Goal: Information Seeking & Learning: Learn about a topic

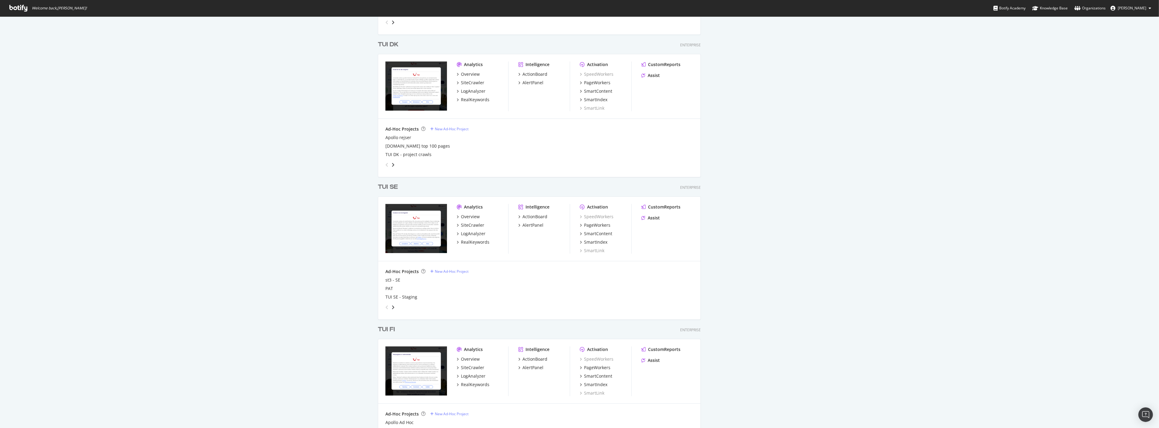
scroll to position [674, 0]
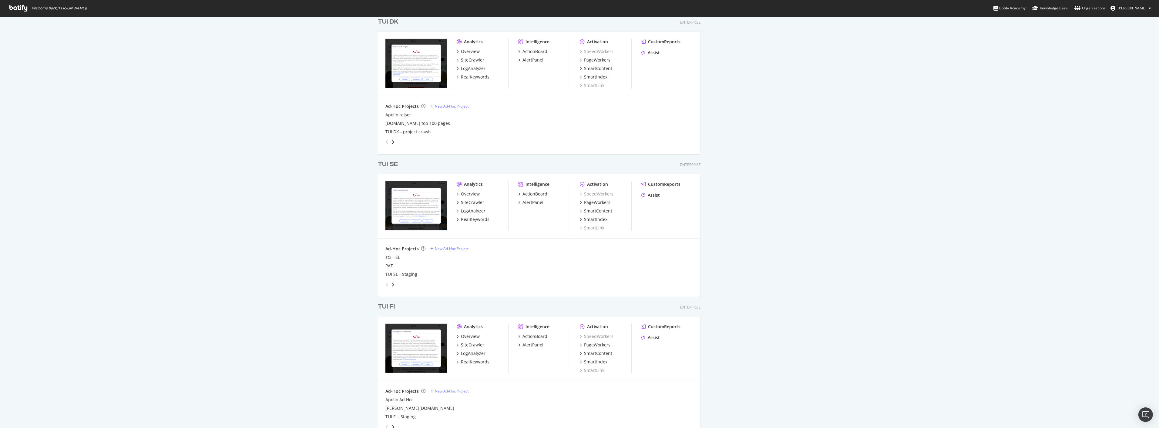
click at [391, 307] on div "TUI FI" at bounding box center [386, 307] width 17 height 9
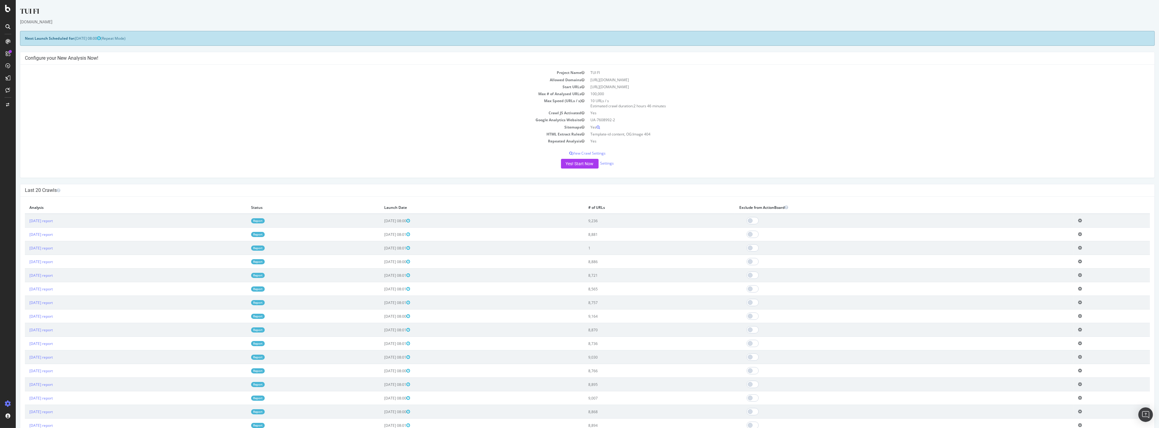
click at [265, 222] on link "Report" at bounding box center [258, 220] width 14 height 5
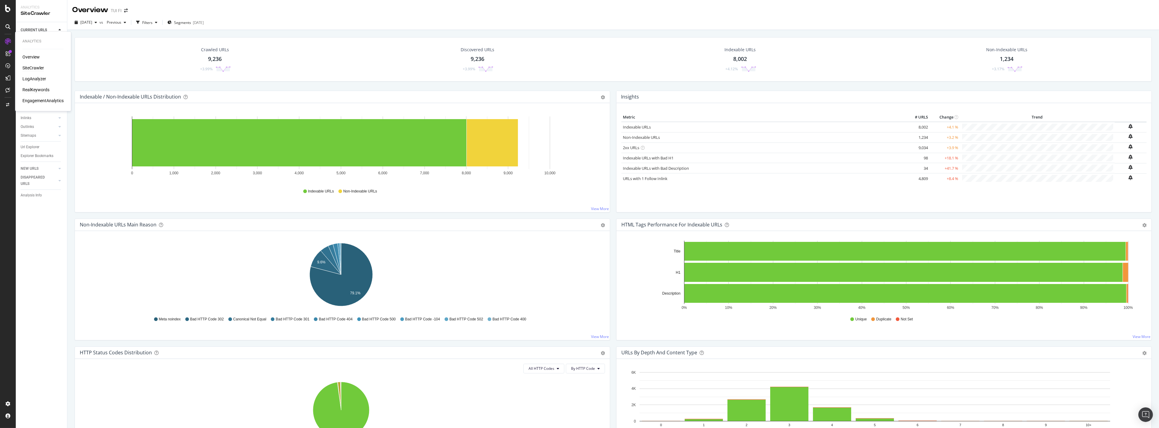
click at [36, 89] on div "RealKeywords" at bounding box center [35, 90] width 27 height 6
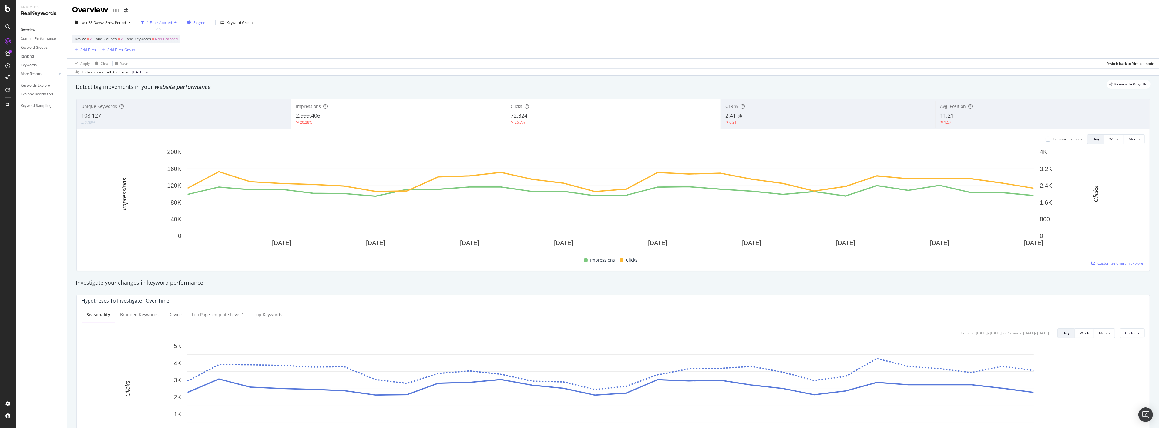
click at [201, 21] on span "Segments" at bounding box center [202, 22] width 17 height 5
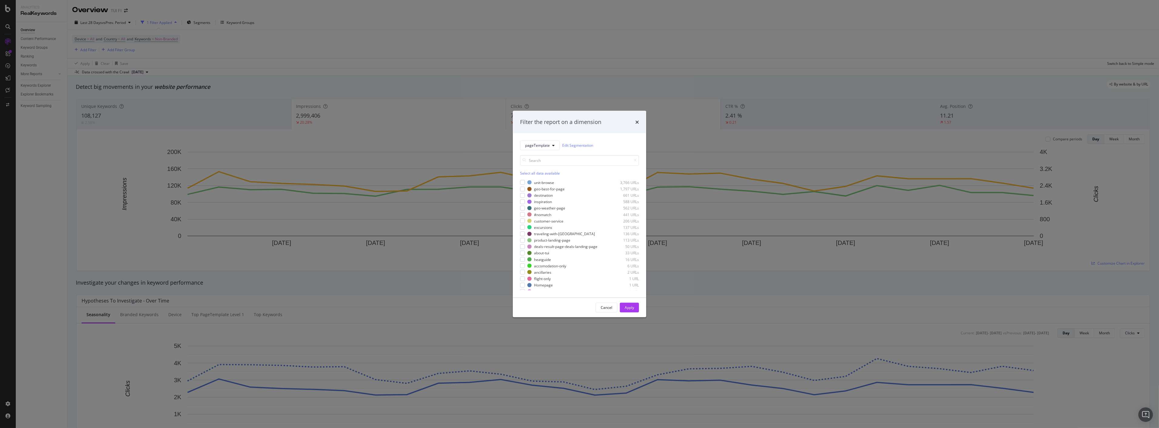
scroll to position [9, 0]
click at [438, 45] on div "Filter the report on a dimension pageTemplate Edit Segmentation Select all data…" at bounding box center [579, 214] width 1159 height 428
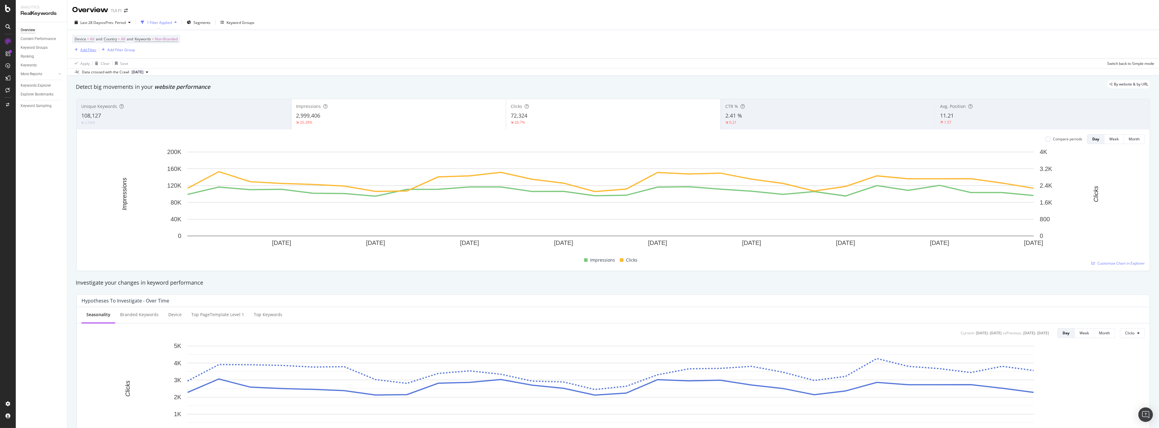
click at [83, 51] on div "Add Filter" at bounding box center [88, 49] width 16 height 5
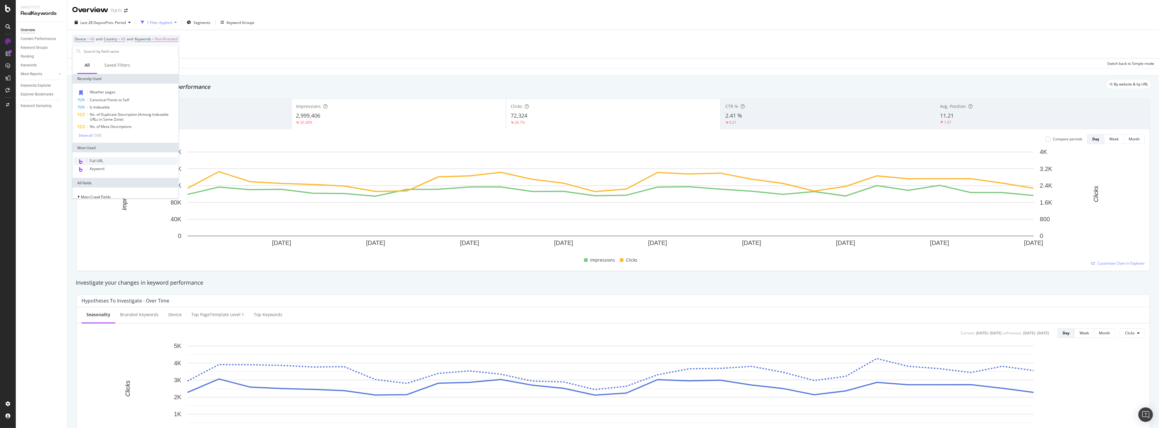
click at [95, 160] on span "Full URL" at bounding box center [96, 160] width 13 height 5
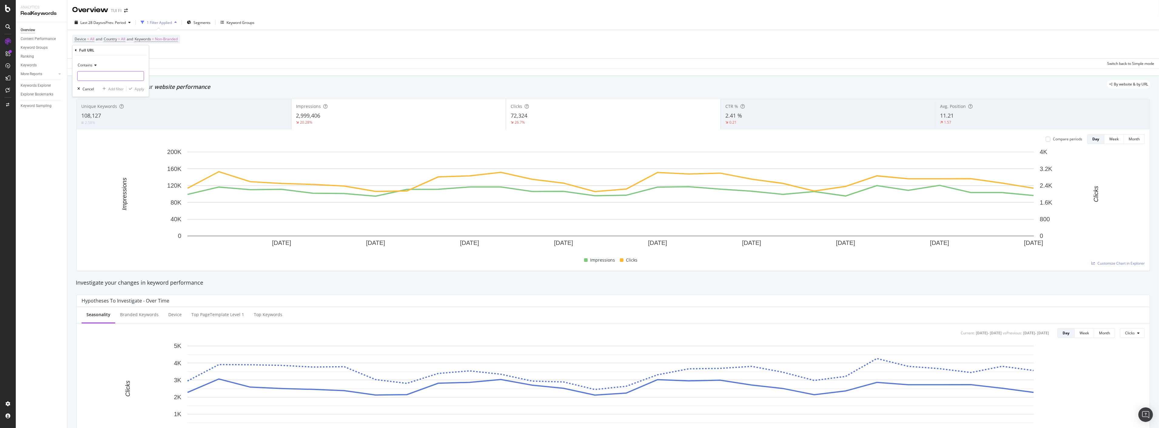
click at [102, 81] on input "text" at bounding box center [111, 76] width 66 height 10
type input "matkat"
click at [138, 90] on div "Apply" at bounding box center [139, 88] width 9 height 5
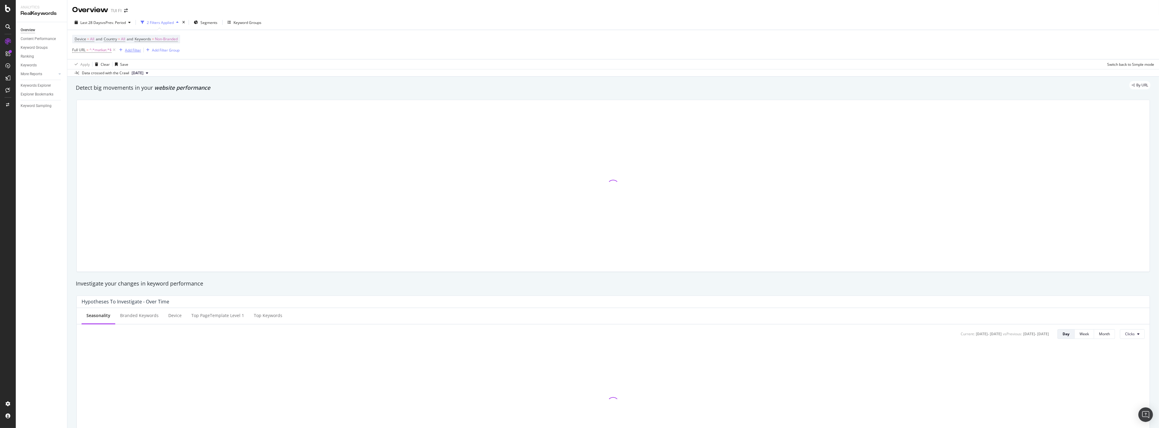
click at [129, 49] on div "Add Filter" at bounding box center [133, 50] width 16 height 5
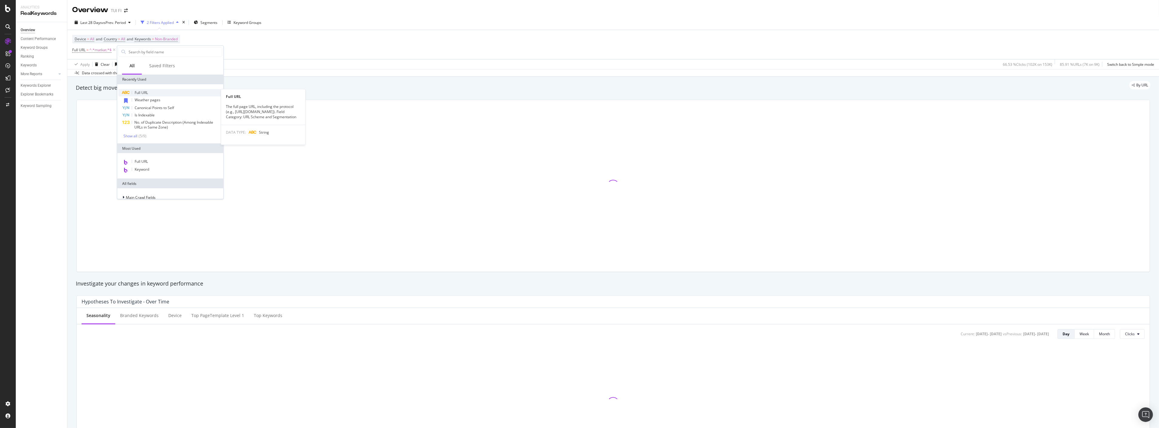
click at [142, 91] on span "Full URL" at bounding box center [141, 92] width 13 height 5
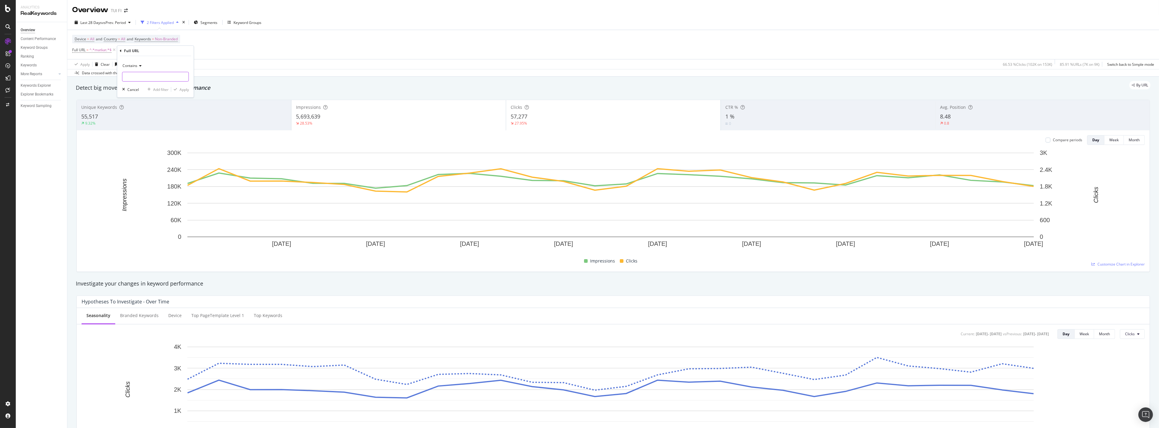
click at [148, 77] on input "text" at bounding box center [156, 77] width 66 height 10
type input "akkilahdot"
click at [180, 89] on div "Apply" at bounding box center [184, 89] width 9 height 5
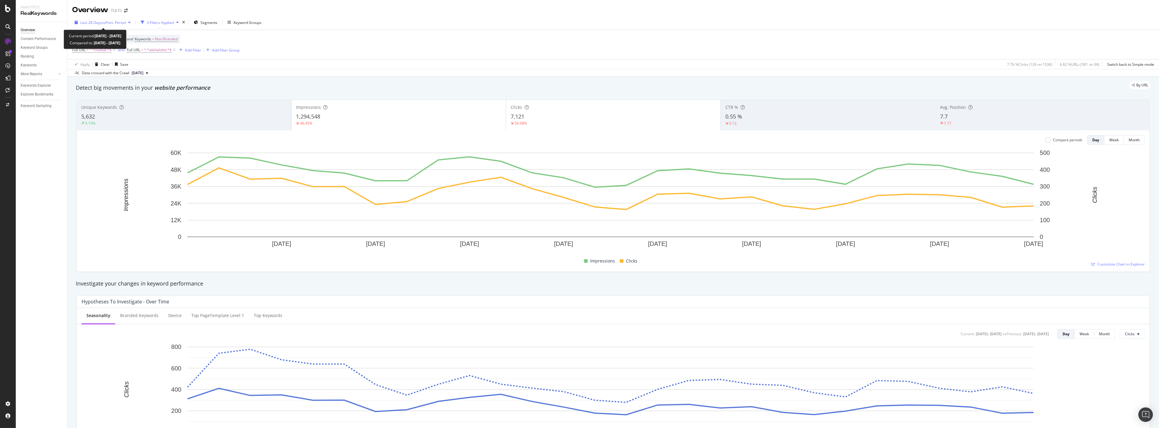
click at [125, 21] on span "vs Prev. Period" at bounding box center [114, 22] width 24 height 5
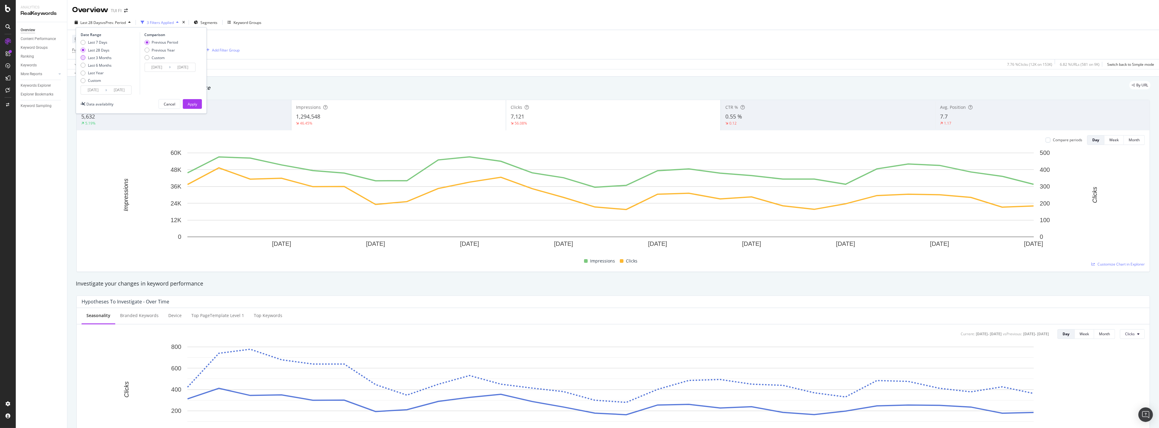
click at [87, 56] on div "Last 3 Months" at bounding box center [96, 57] width 31 height 5
type input "2025/05/09"
type input "2025/02/06"
type input "2025/05/08"
click at [155, 50] on div "Previous Year" at bounding box center [163, 50] width 23 height 5
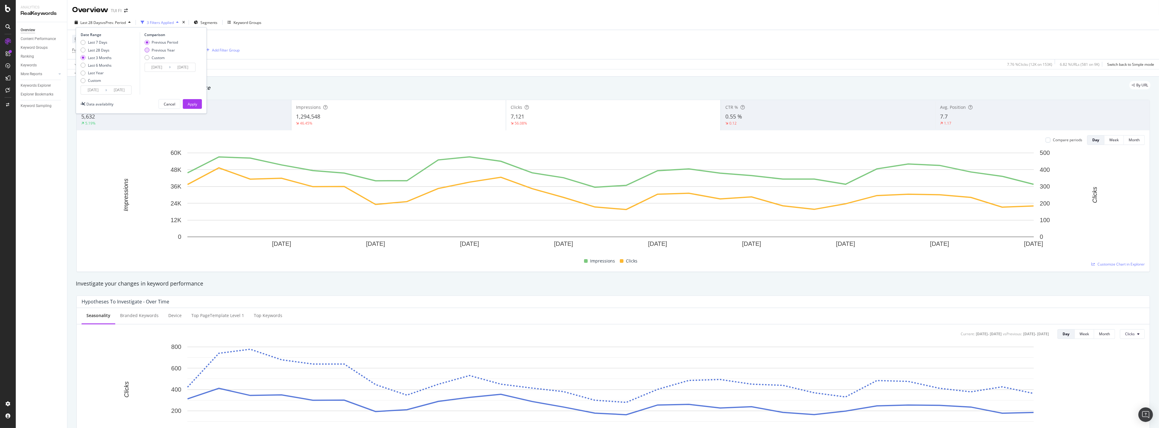
type input "2024/05/10"
type input "2024/08/09"
click at [195, 104] on div "Apply" at bounding box center [192, 104] width 9 height 5
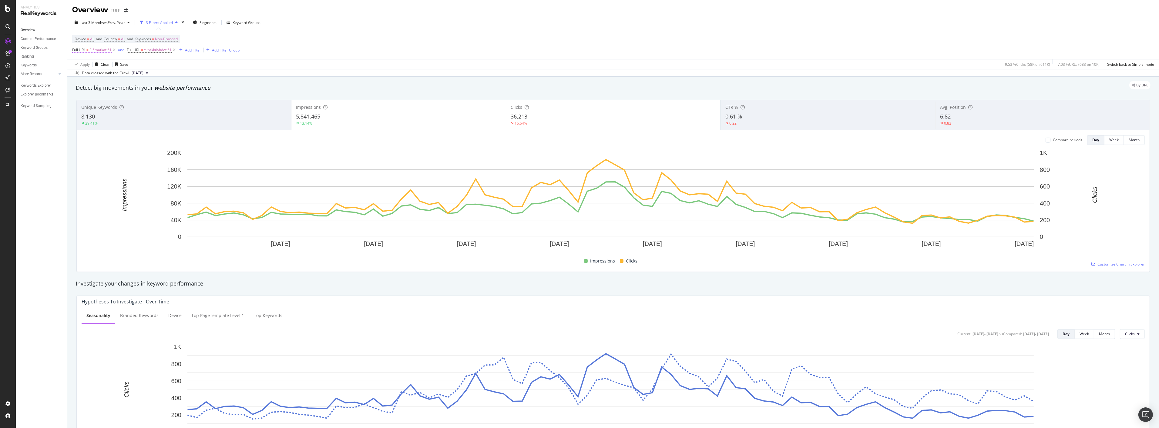
click at [103, 49] on span "^.*matkat.*$" at bounding box center [100, 50] width 22 height 8
click at [92, 75] on input "matkat" at bounding box center [106, 76] width 57 height 10
type input "/matkat/"
drag, startPoint x: 130, startPoint y: 86, endPoint x: 137, endPoint y: 86, distance: 7.0
click at [130, 86] on div "Apply" at bounding box center [136, 88] width 18 height 5
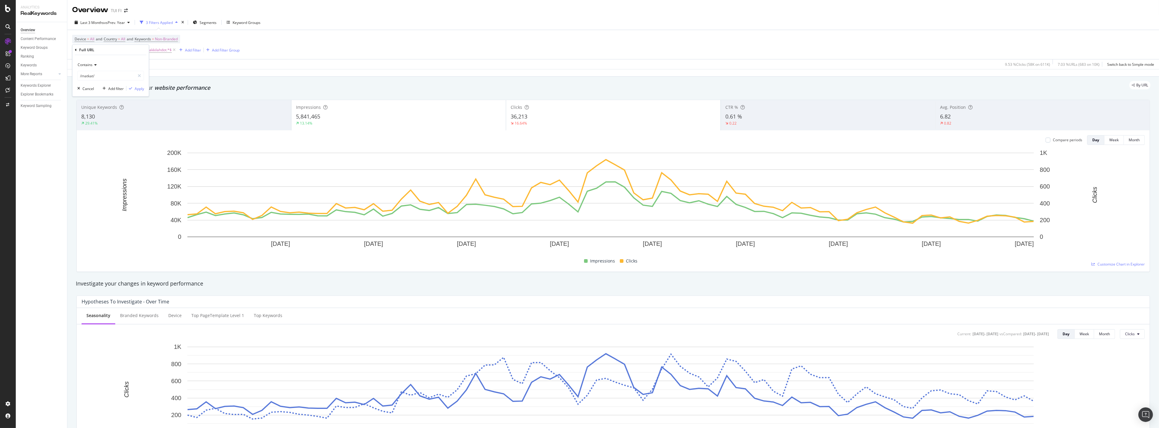
click at [137, 86] on div "By URL" at bounding box center [610, 85] width 1081 height 8
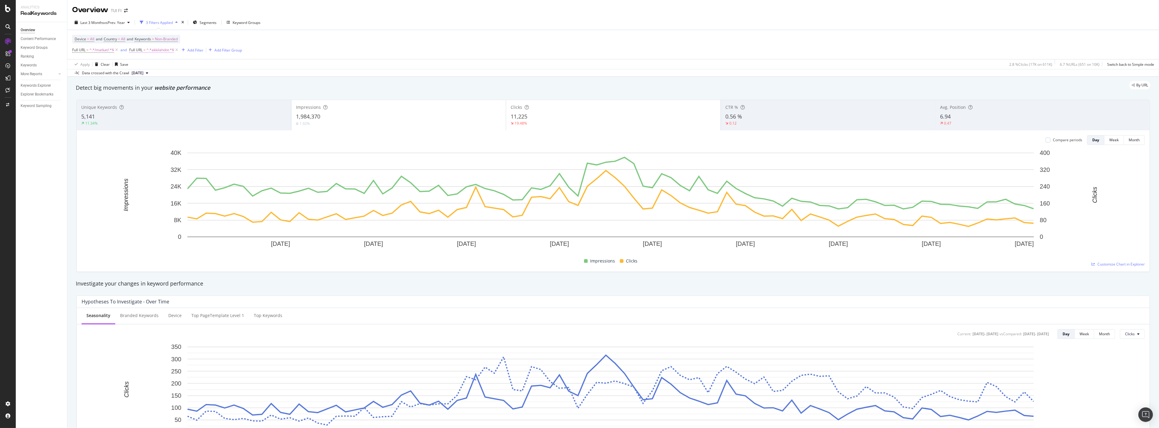
click at [161, 51] on span "^.*akkilahdot.*$" at bounding box center [161, 50] width 28 height 8
click at [174, 75] on input "akkilahdot" at bounding box center [163, 76] width 57 height 10
type input "/akkilahdot/"
click at [200, 89] on div "Apply" at bounding box center [196, 88] width 9 height 5
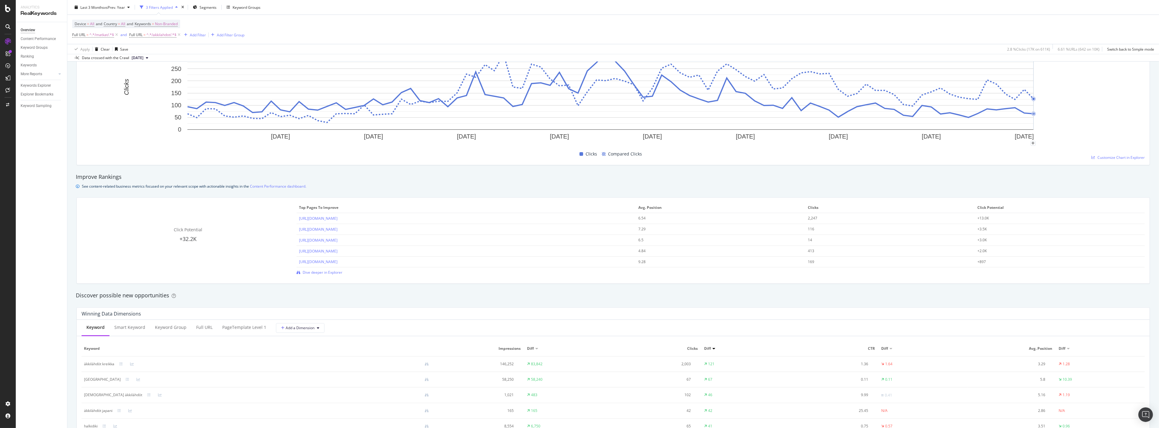
scroll to position [303, 0]
drag, startPoint x: 11, startPoint y: 344, endPoint x: 15, endPoint y: 344, distance: 4.6
click at [11, 344] on div at bounding box center [8, 218] width 15 height 363
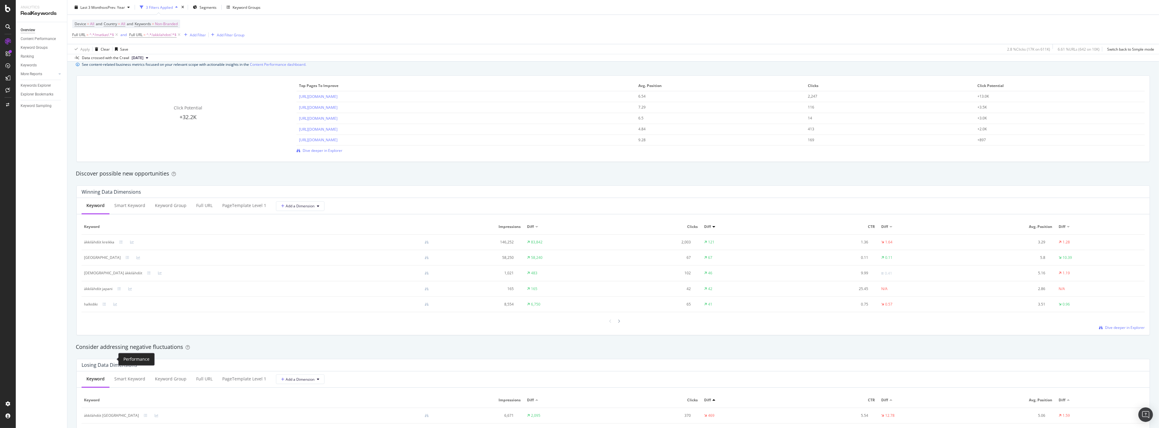
scroll to position [438, 0]
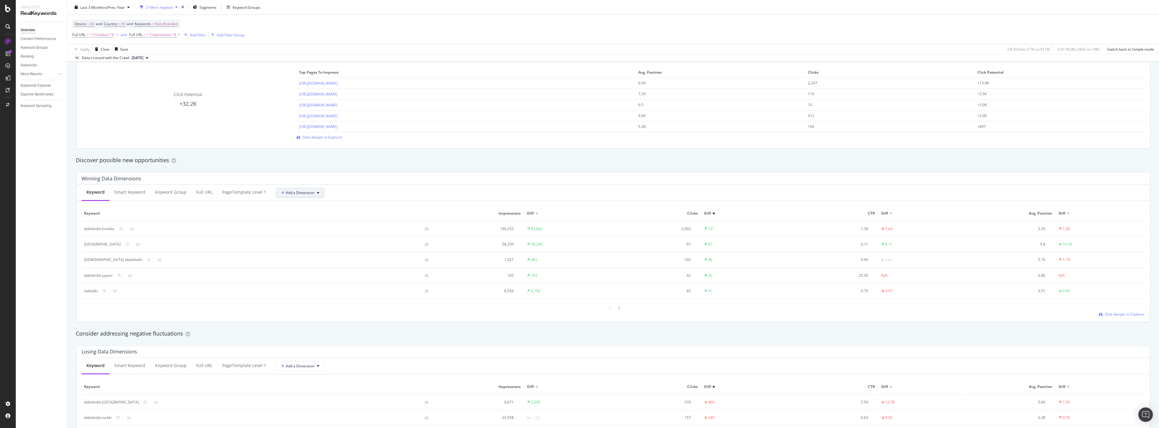
click at [309, 195] on span "Add a Dimension" at bounding box center [297, 192] width 33 height 5
click at [317, 256] on div "All Dimensions" at bounding box center [310, 258] width 75 height 10
click at [331, 225] on div "Select a field" at bounding box center [313, 226] width 60 height 4
click at [359, 171] on div "Winning Data Dimensions Keyword Smart Keyword Keyword Group Full URL pageTempla…" at bounding box center [613, 247] width 1081 height 160
click at [308, 188] on button "Add a Dimension" at bounding box center [300, 193] width 49 height 10
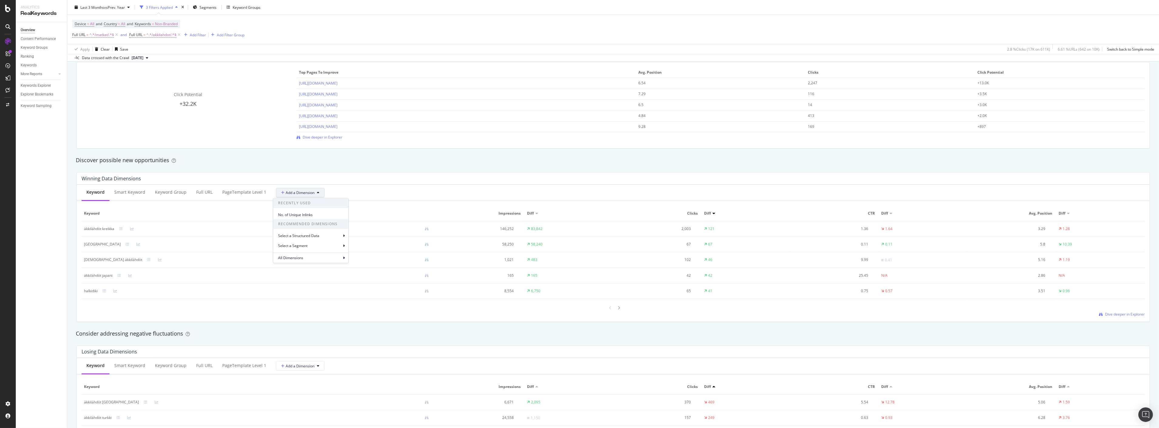
click at [451, 172] on div "Winning Data Dimensions Keyword Smart Keyword Keyword Group Full URL pageTempla…" at bounding box center [613, 247] width 1081 height 160
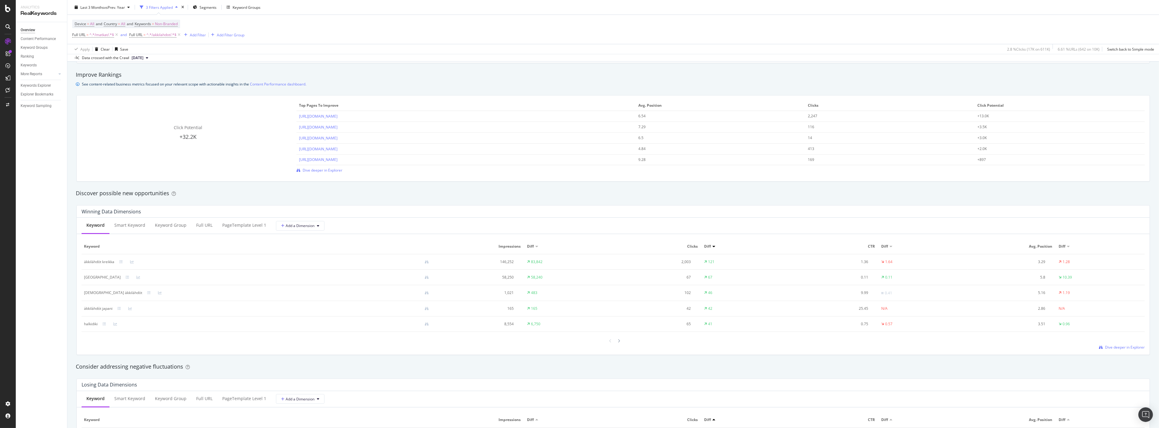
scroll to position [404, 0]
click at [321, 171] on span "Dive deeper in Explorer" at bounding box center [323, 170] width 40 height 5
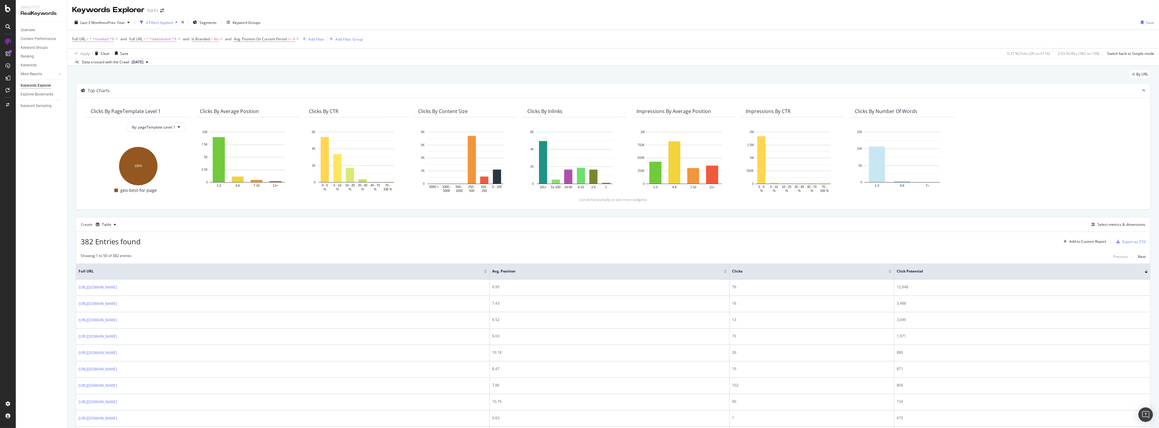
click at [805, 240] on div "382 Entries found Add to Custom Report Export as CSV" at bounding box center [613, 239] width 1075 height 15
click at [1117, 243] on div "button" at bounding box center [1118, 242] width 8 height 4
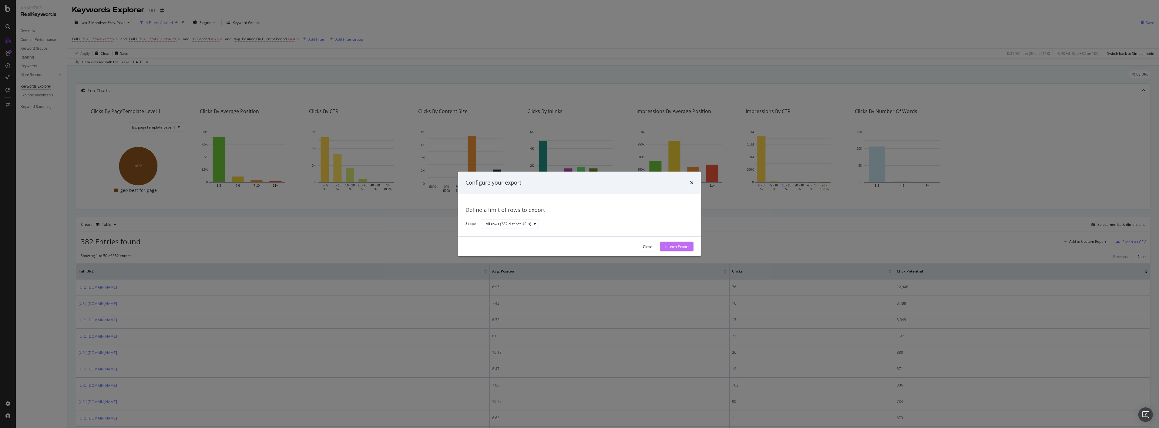
click at [690, 248] on button "Launch Export" at bounding box center [677, 247] width 34 height 10
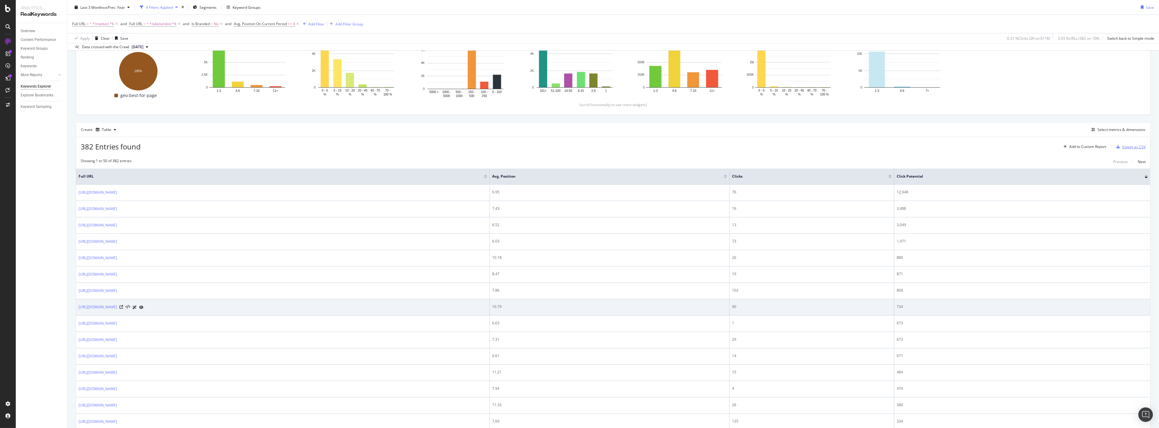
scroll to position [135, 0]
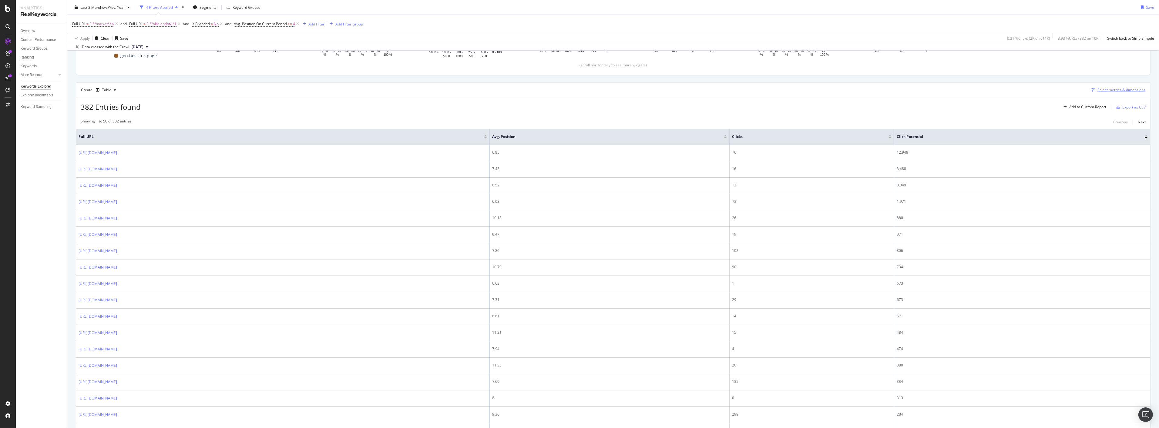
click at [1098, 90] on div "Select metrics & dimensions" at bounding box center [1122, 89] width 48 height 5
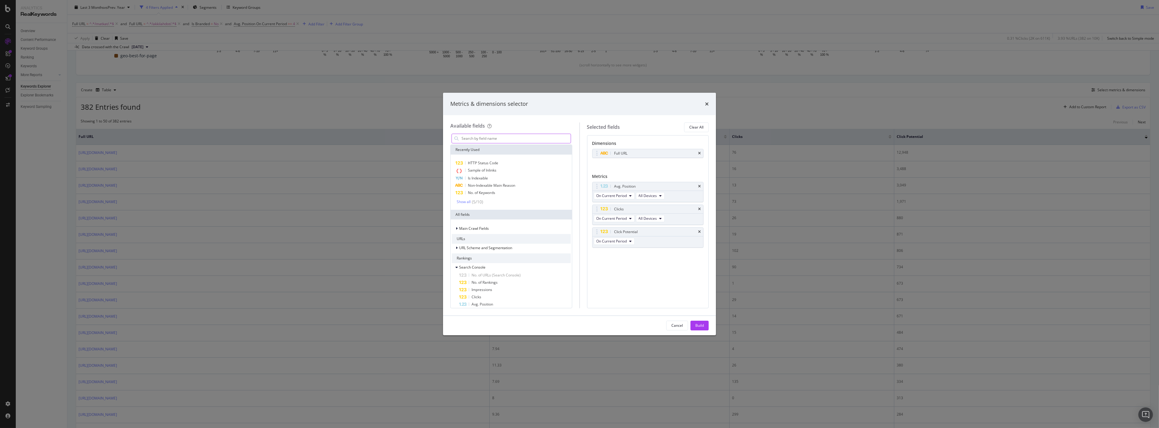
drag, startPoint x: 505, startPoint y: 142, endPoint x: 506, endPoint y: 138, distance: 4.0
click at [505, 141] on input "modal" at bounding box center [516, 138] width 110 height 9
click at [494, 162] on span "Description" at bounding box center [490, 162] width 19 height 5
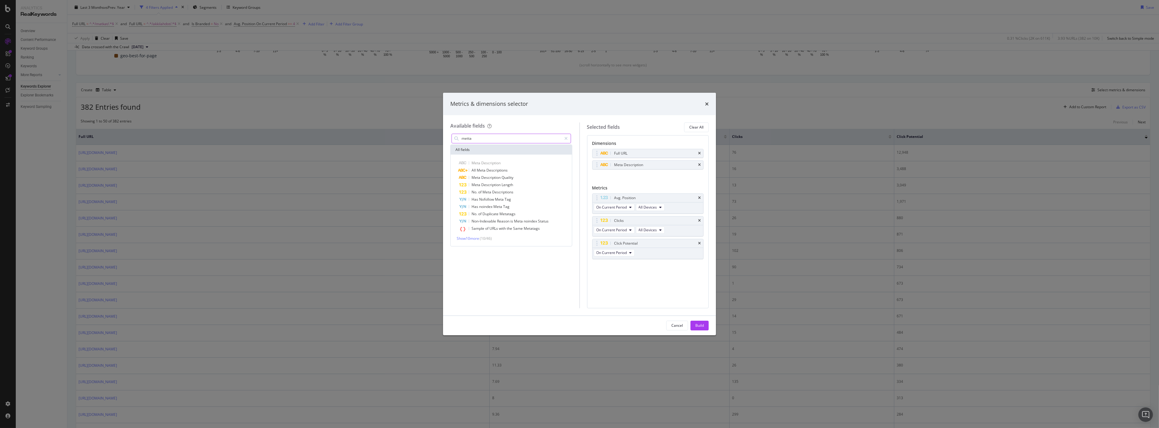
click at [485, 136] on input "metta" at bounding box center [511, 138] width 101 height 9
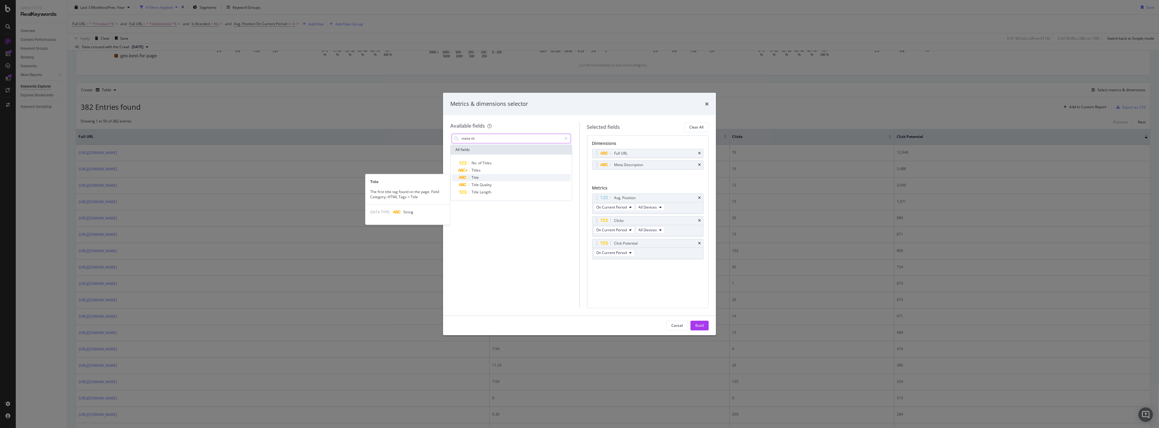
type input "meta tit"
click at [478, 175] on span "Title" at bounding box center [475, 177] width 7 height 5
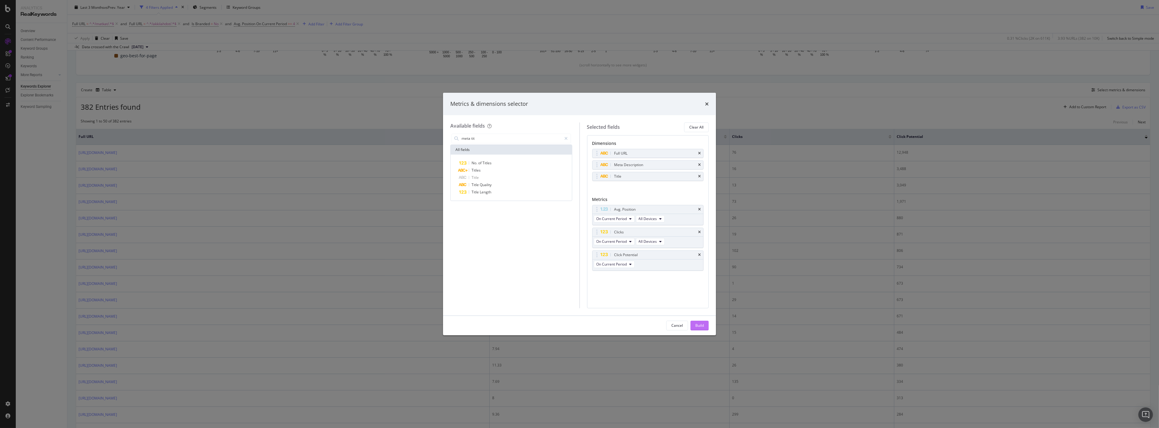
drag, startPoint x: 696, startPoint y: 323, endPoint x: 698, endPoint y: 330, distance: 7.3
click at [696, 323] on div "Build" at bounding box center [700, 325] width 8 height 5
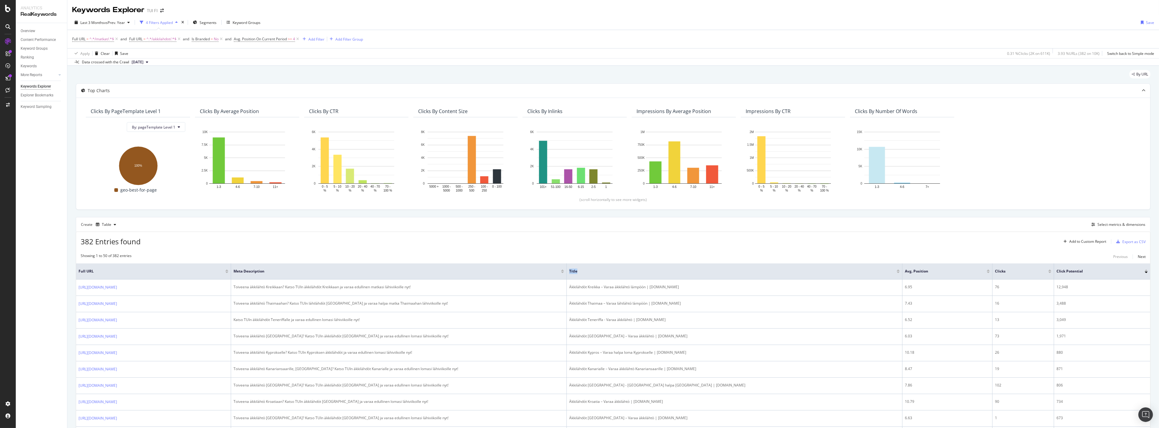
drag, startPoint x: 759, startPoint y: 272, endPoint x: 471, endPoint y: 266, distance: 287.3
click at [471, 268] on tr "Full URL Meta Description Title Avg. Position Clicks Click Potential" at bounding box center [613, 272] width 1075 height 16
click at [1103, 225] on div "Select metrics & dimensions" at bounding box center [1122, 224] width 48 height 5
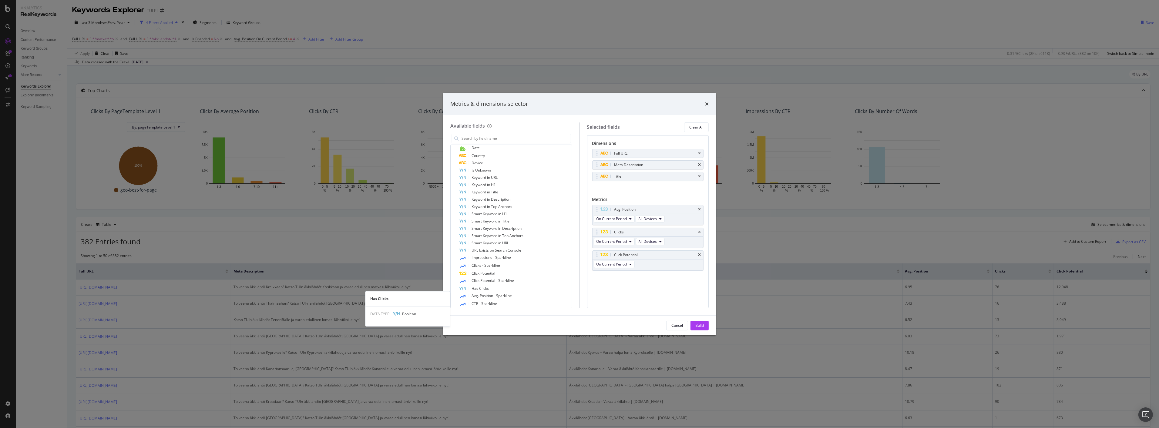
scroll to position [236, 0]
click at [481, 196] on span "Keyword in H1" at bounding box center [484, 194] width 24 height 5
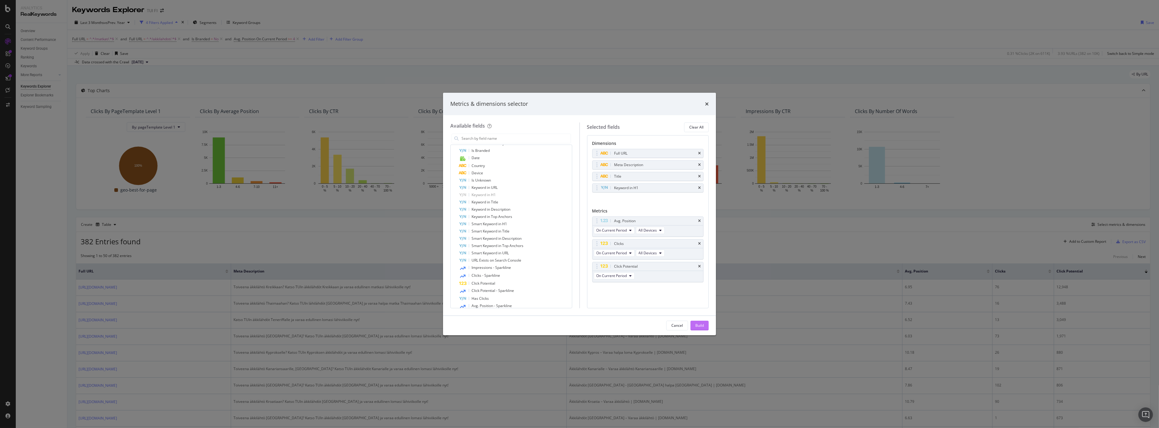
click at [698, 325] on div "Build" at bounding box center [700, 325] width 8 height 5
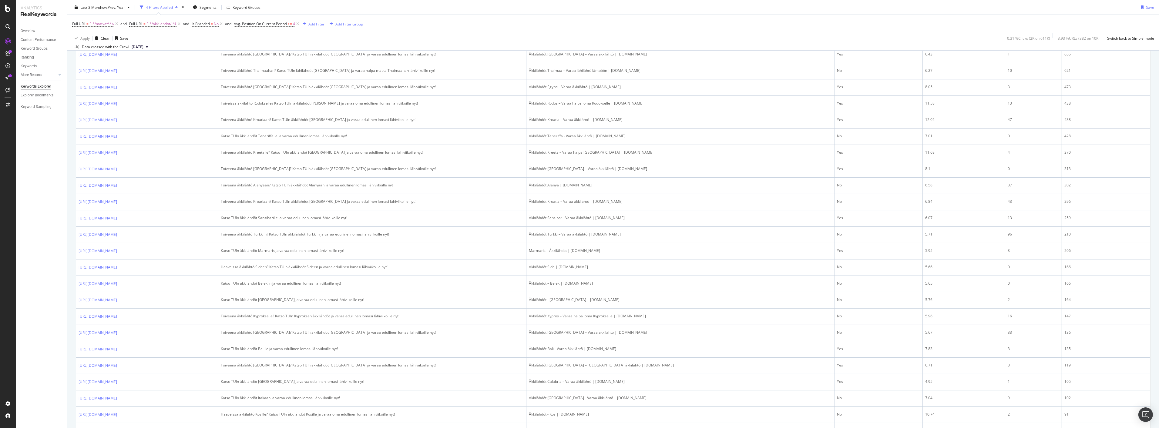
scroll to position [156, 0]
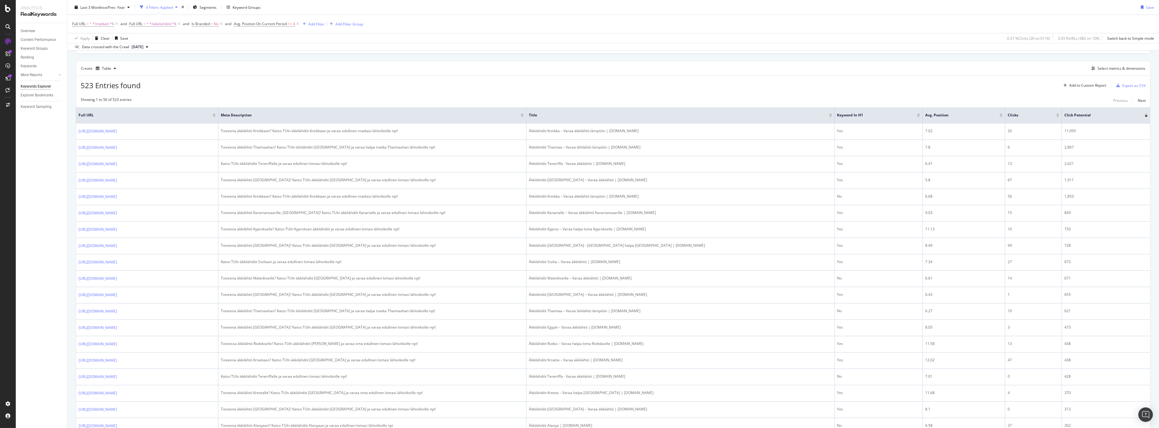
click at [1145, 114] on div at bounding box center [1146, 114] width 3 height 2
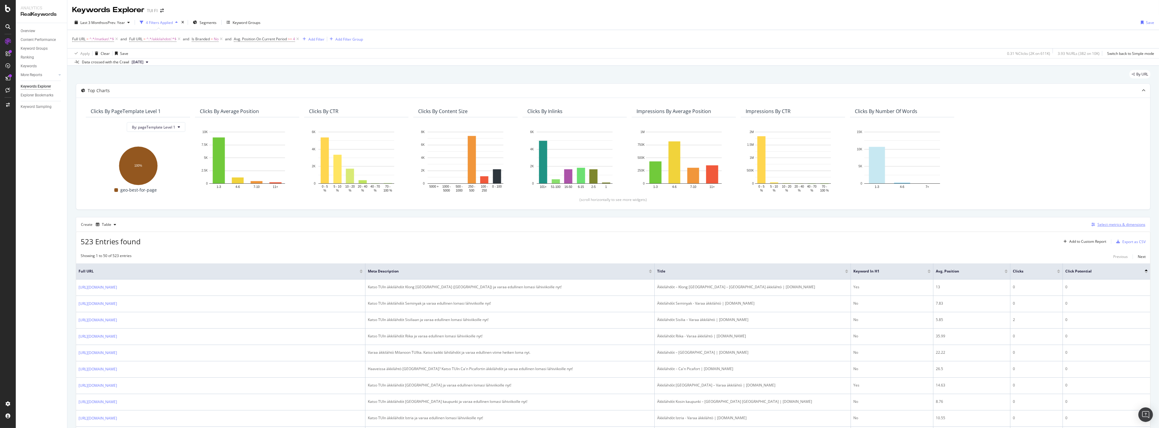
click at [1108, 225] on div "Select metrics & dimensions" at bounding box center [1122, 224] width 48 height 5
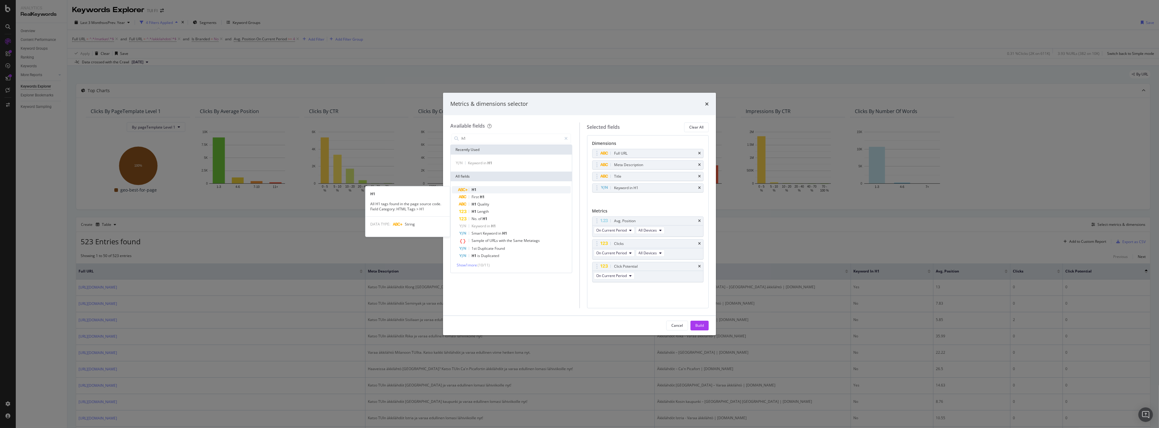
type input "h1"
click at [477, 190] on div "H1" at bounding box center [515, 189] width 112 height 7
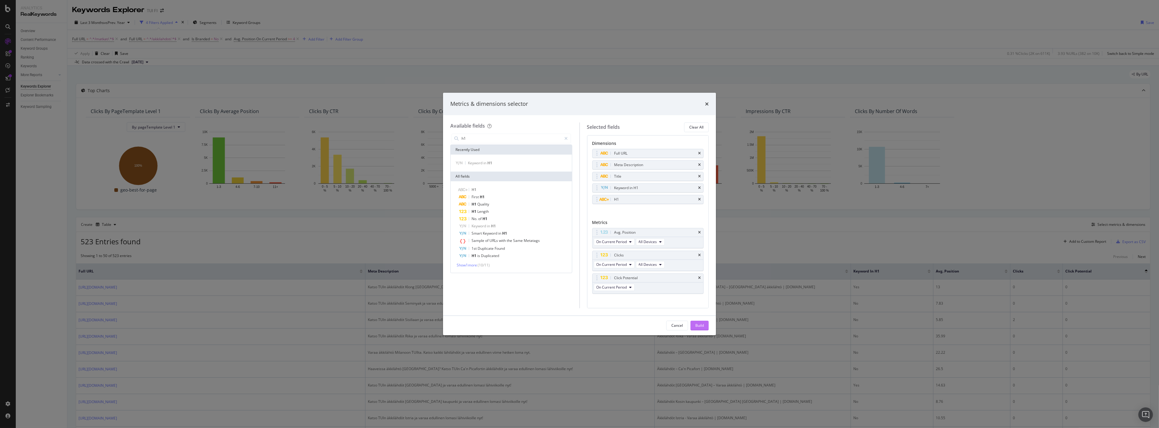
click at [701, 326] on div "Build" at bounding box center [700, 325] width 8 height 5
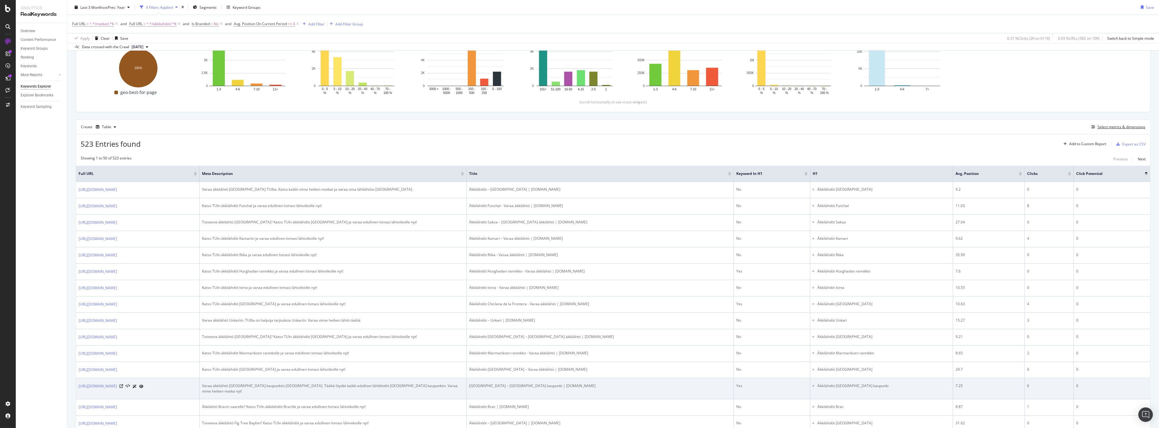
scroll to position [101, 0]
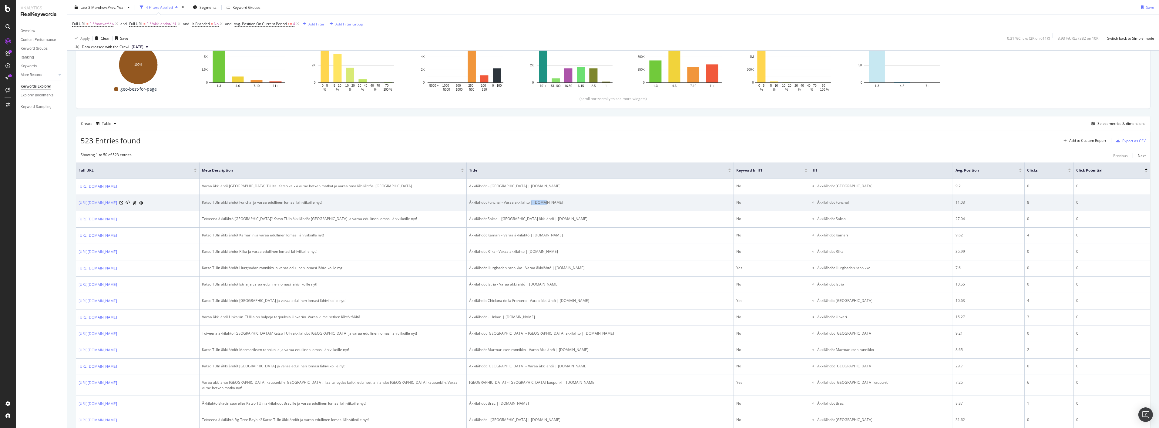
drag, startPoint x: 666, startPoint y: 202, endPoint x: 645, endPoint y: 204, distance: 20.7
click at [645, 204] on div "Äkkilähdöt Funchal - Varaa äkkilähtö | [DOMAIN_NAME]" at bounding box center [600, 202] width 262 height 5
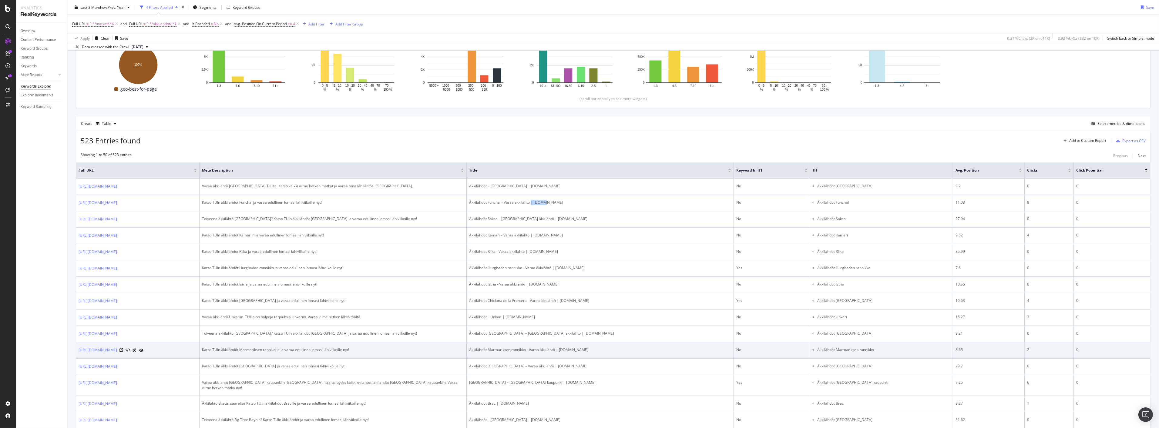
copy div "| [DOMAIN_NAME]"
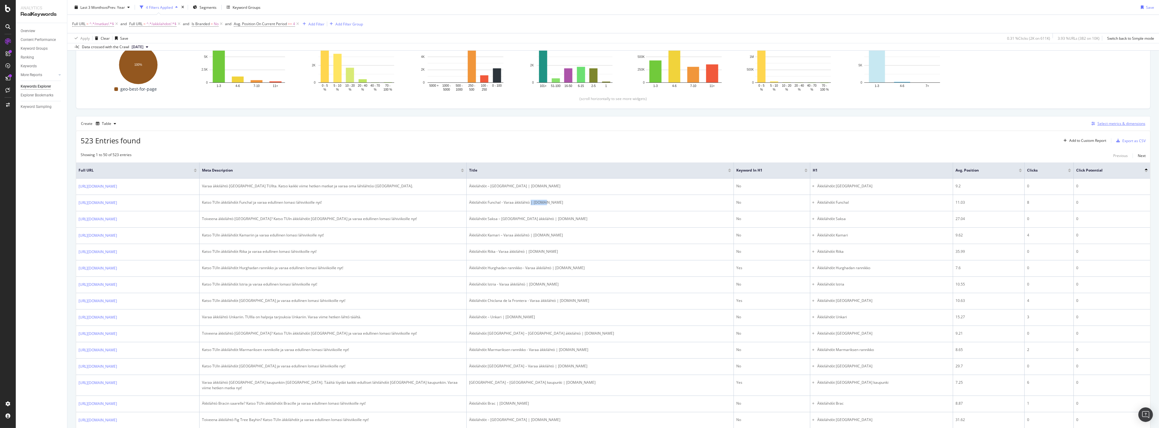
click at [1092, 124] on icon "button" at bounding box center [1094, 124] width 4 height 4
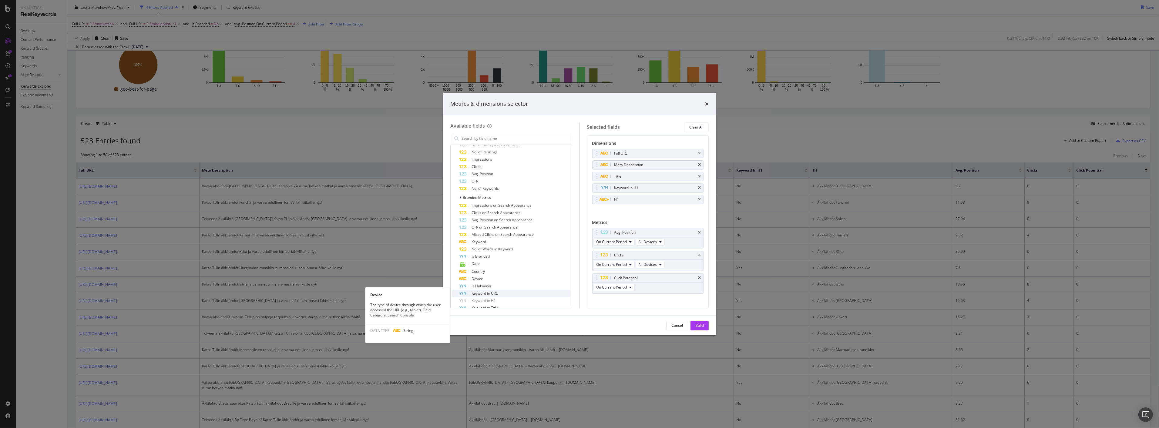
scroll to position [135, 0]
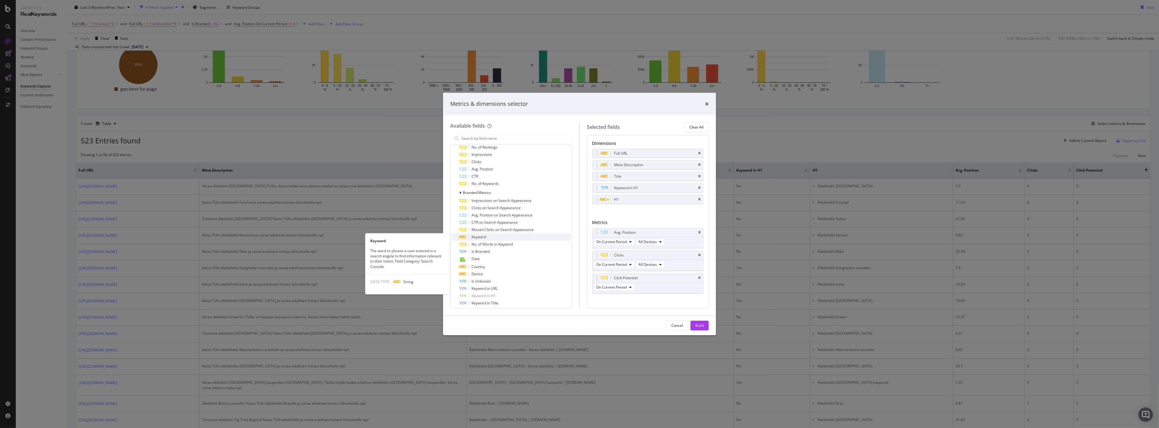
click at [487, 235] on div "Keyword" at bounding box center [515, 237] width 112 height 7
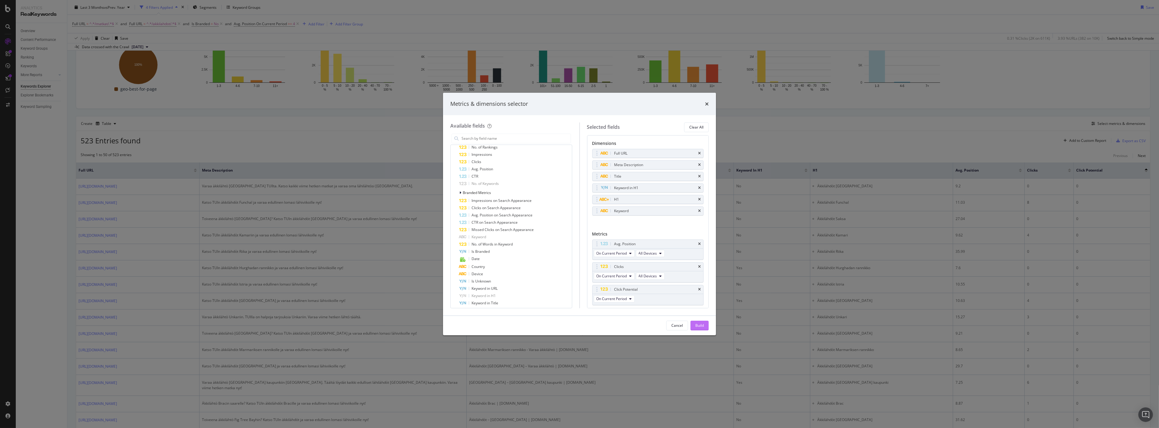
click at [704, 326] on button "Build" at bounding box center [700, 326] width 18 height 10
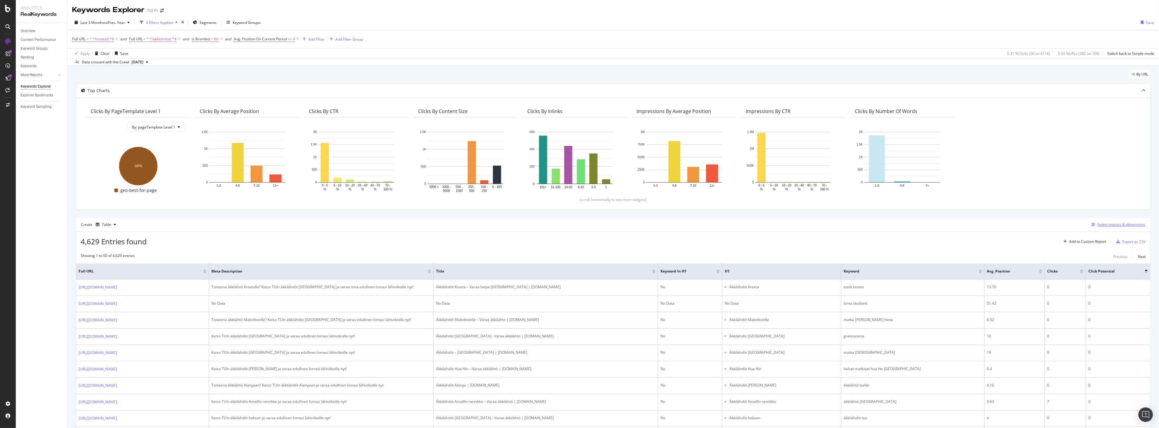
click at [1113, 222] on div "Select metrics & dimensions" at bounding box center [1122, 224] width 48 height 5
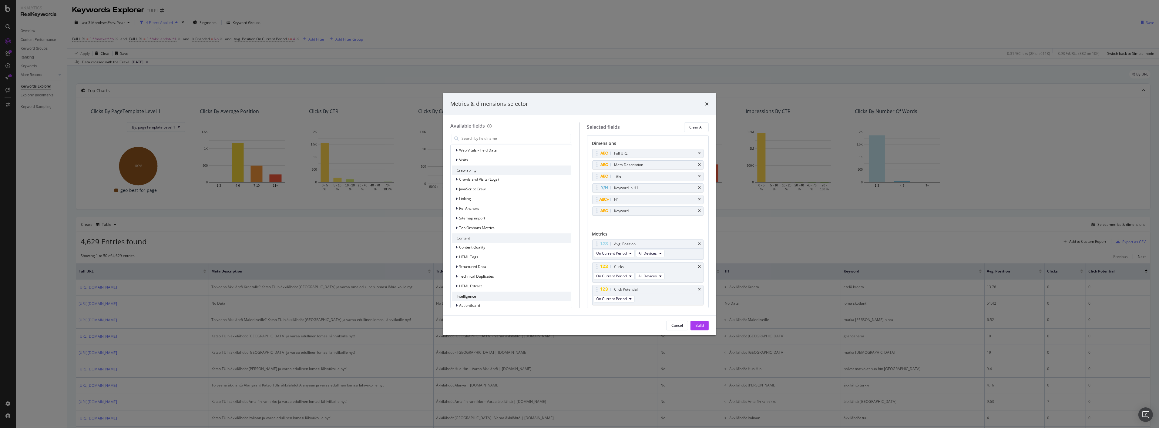
scroll to position [540, 0]
click at [696, 211] on div "Keyword" at bounding box center [648, 211] width 111 height 8
click at [698, 210] on icon "times" at bounding box center [699, 211] width 3 height 4
click at [698, 187] on icon "times" at bounding box center [699, 188] width 3 height 4
click at [512, 138] on input "modal" at bounding box center [516, 138] width 110 height 9
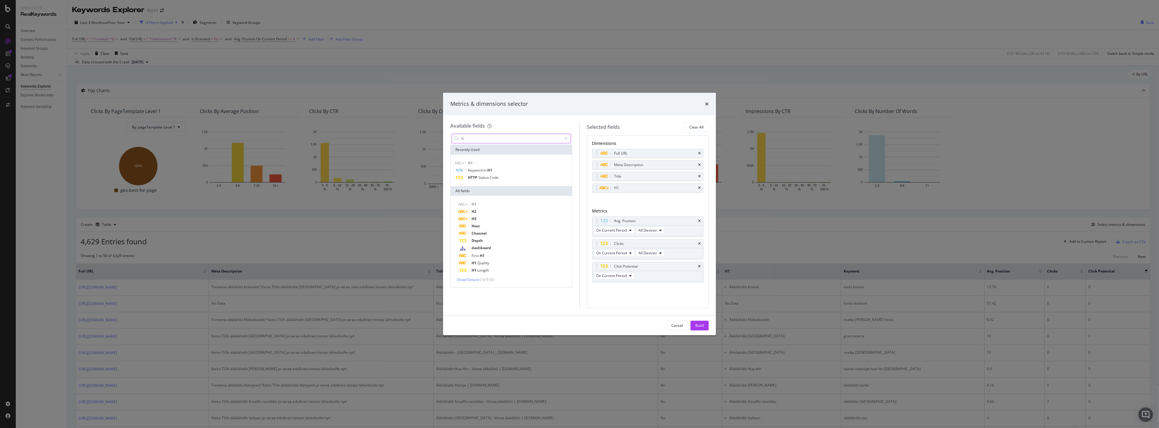
scroll to position [0, 0]
click at [499, 202] on div "First H1" at bounding box center [515, 204] width 112 height 7
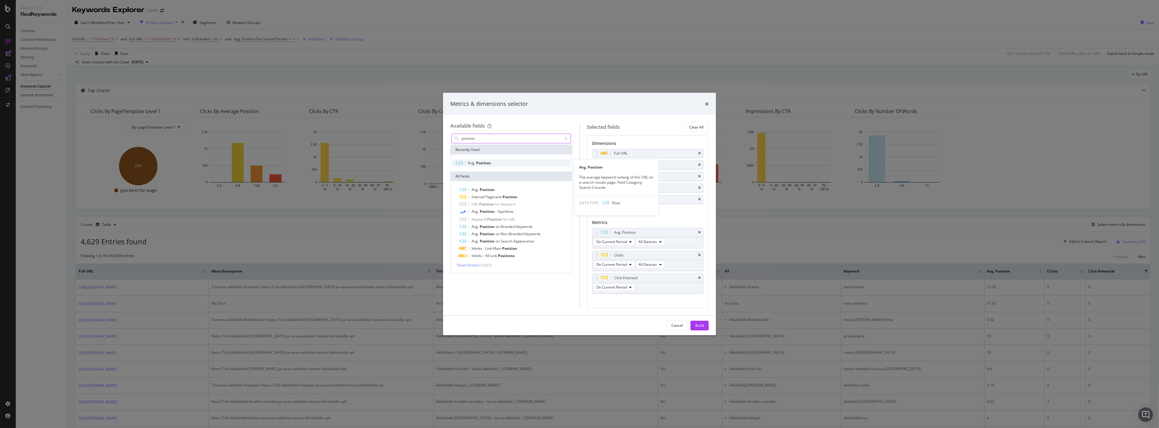
type input "position"
click at [486, 162] on span "Position" at bounding box center [483, 162] width 15 height 5
click at [682, 326] on div "Cancel" at bounding box center [678, 325] width 12 height 5
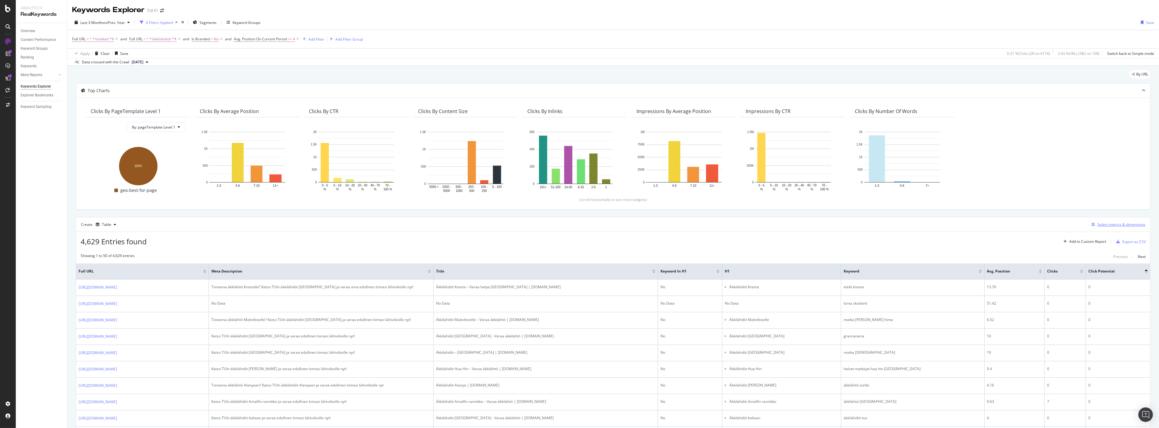
click at [1105, 226] on div "Select metrics & dimensions" at bounding box center [1122, 224] width 48 height 5
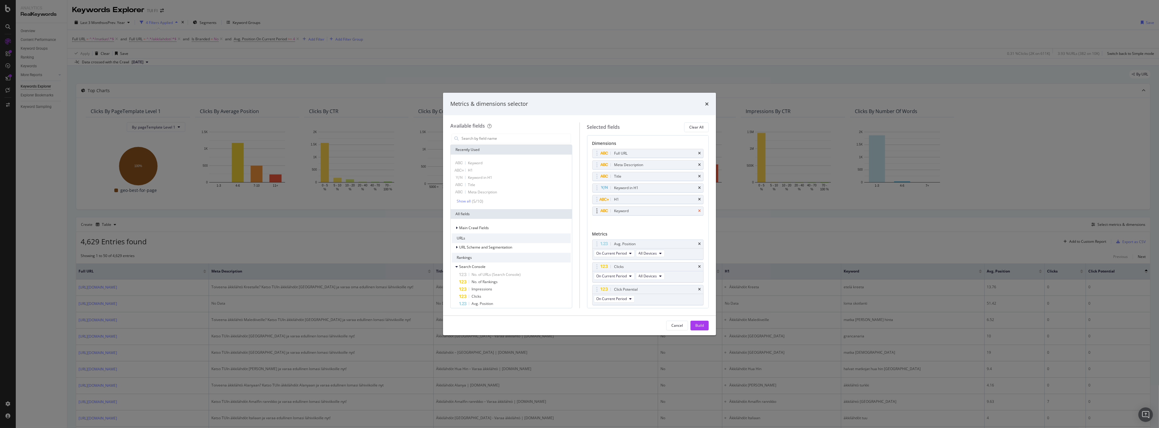
click at [698, 213] on icon "times" at bounding box center [699, 211] width 3 height 4
click at [698, 189] on icon "times" at bounding box center [699, 188] width 3 height 4
click at [490, 136] on input "modal" at bounding box center [516, 138] width 110 height 9
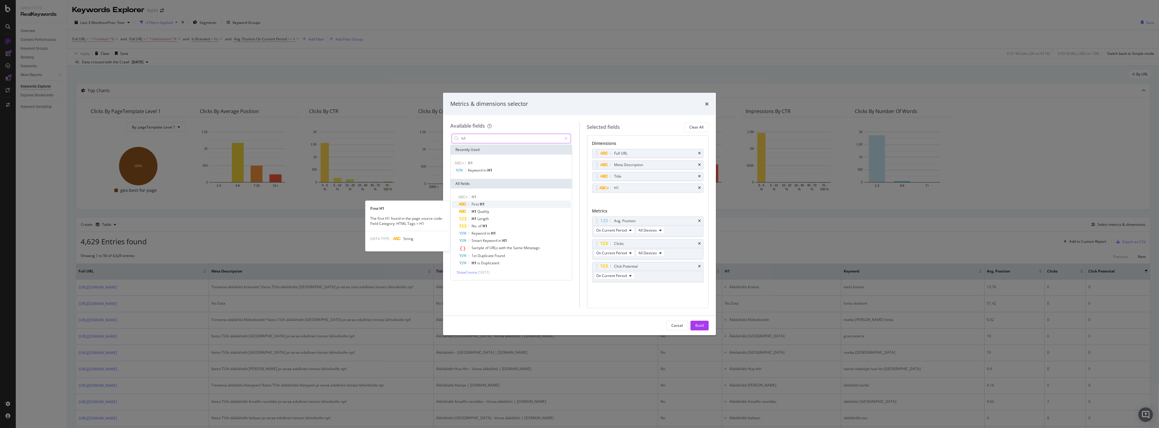
type input "h1"
click at [482, 202] on span "H1" at bounding box center [482, 204] width 5 height 5
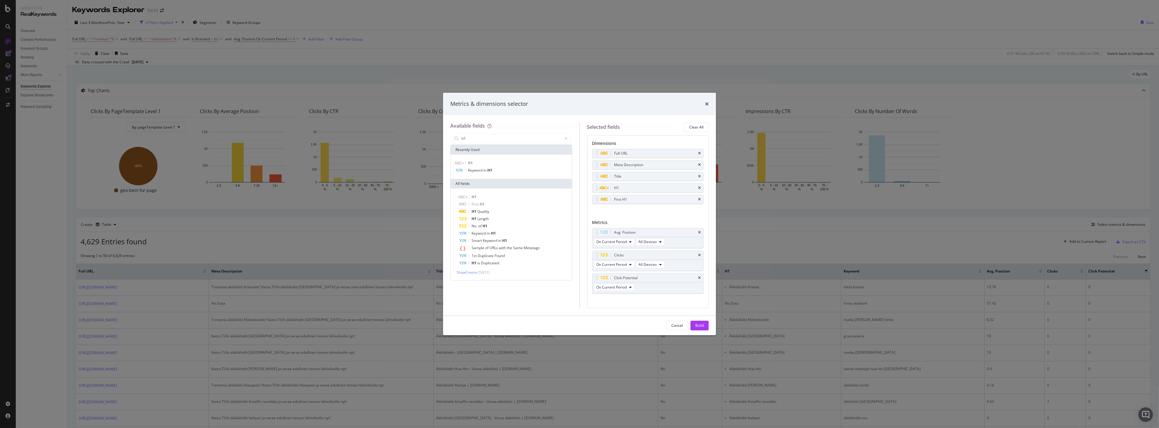
click at [700, 322] on div "Build" at bounding box center [700, 325] width 8 height 9
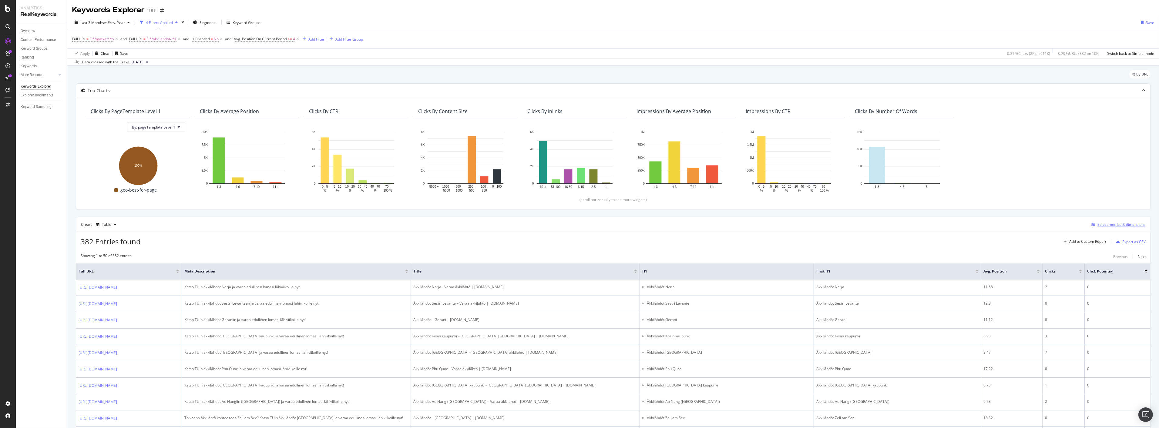
click at [1109, 224] on div "Select metrics & dimensions" at bounding box center [1122, 224] width 48 height 5
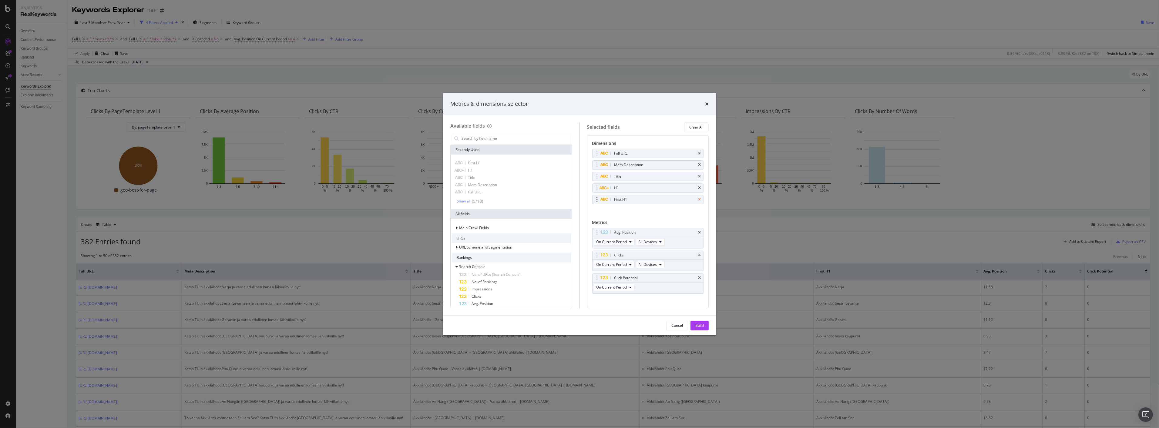
click at [698, 201] on icon "times" at bounding box center [699, 200] width 3 height 4
click at [699, 325] on div "Build" at bounding box center [700, 325] width 8 height 5
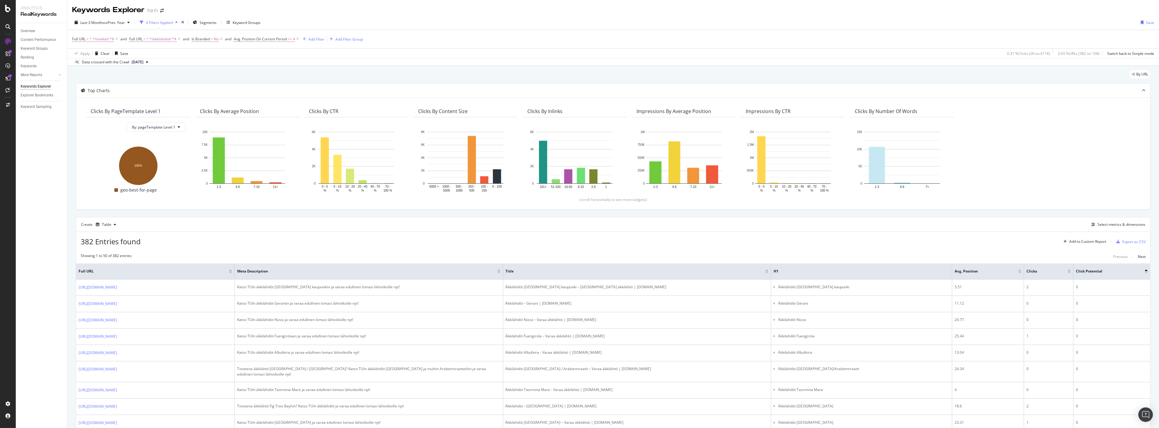
click at [1145, 270] on div at bounding box center [1146, 271] width 3 height 2
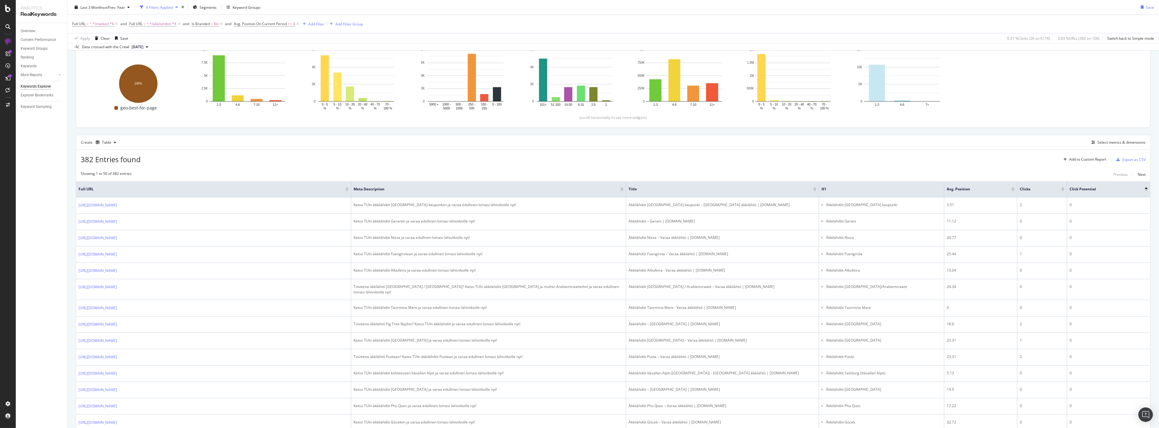
scroll to position [101, 0]
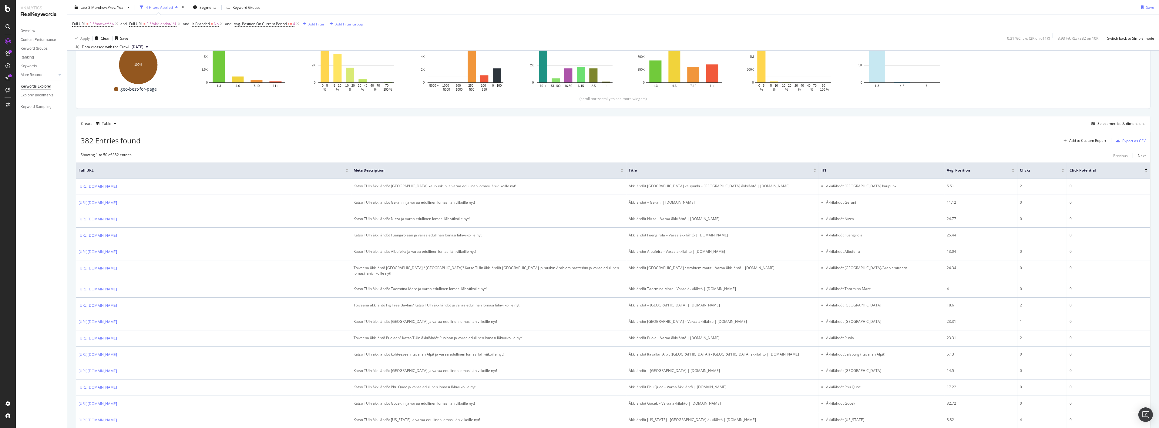
click at [1144, 171] on th "Click Potential" at bounding box center [1109, 171] width 83 height 16
click at [1145, 172] on div at bounding box center [1146, 172] width 3 height 2
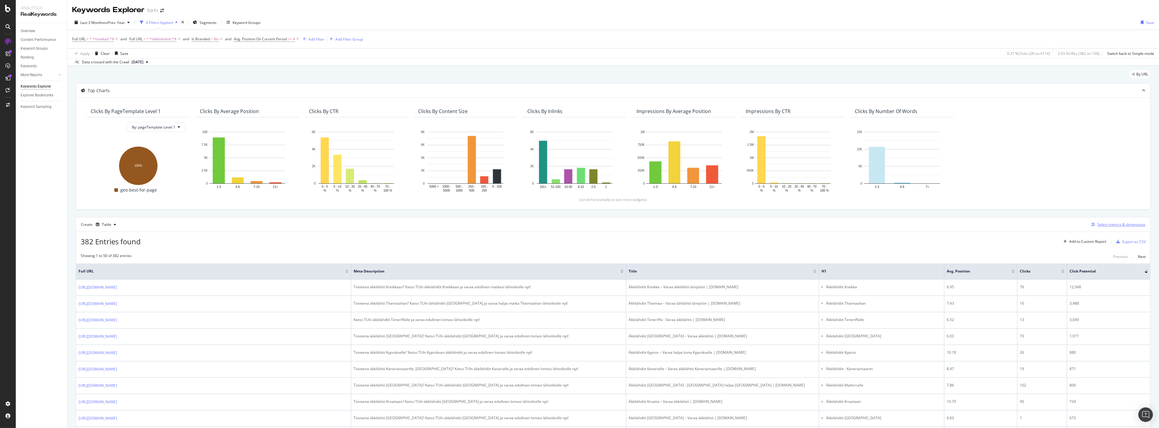
click at [1108, 222] on div "Select metrics & dimensions" at bounding box center [1117, 224] width 56 height 7
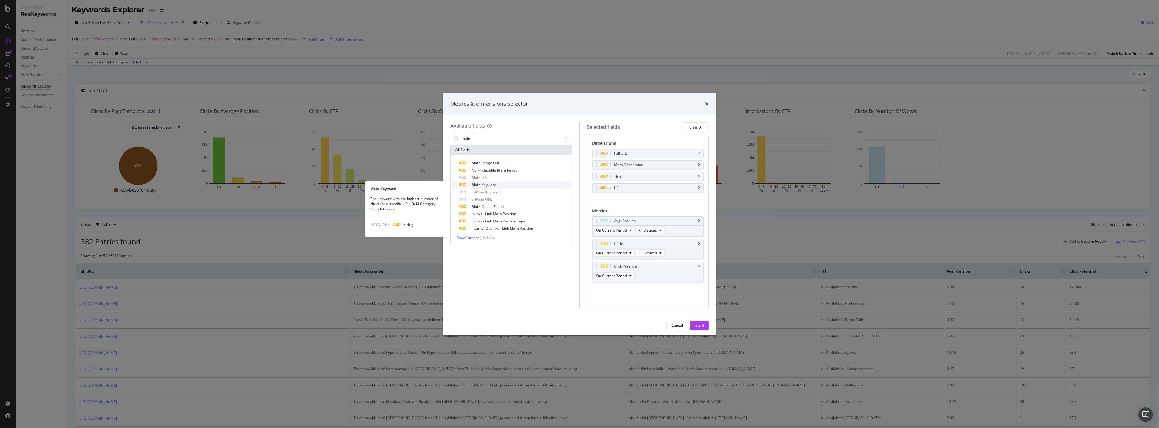
type input "main"
click at [489, 186] on span "Keyword" at bounding box center [489, 184] width 15 height 5
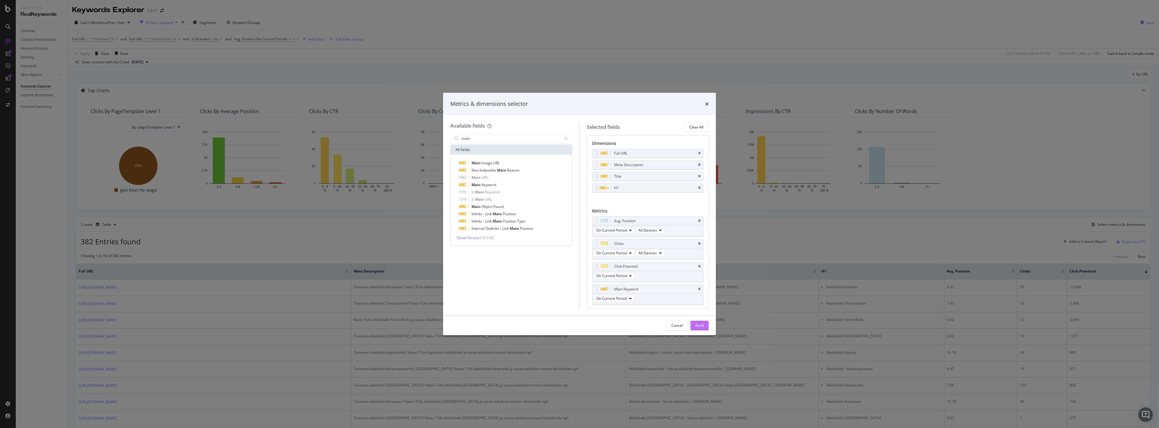
click at [698, 326] on div "Build" at bounding box center [700, 325] width 8 height 5
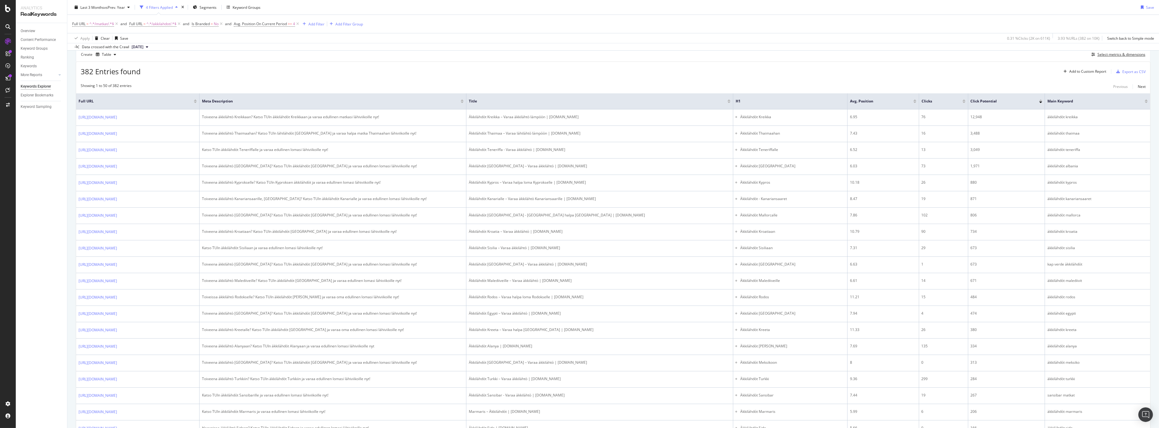
scroll to position [123, 0]
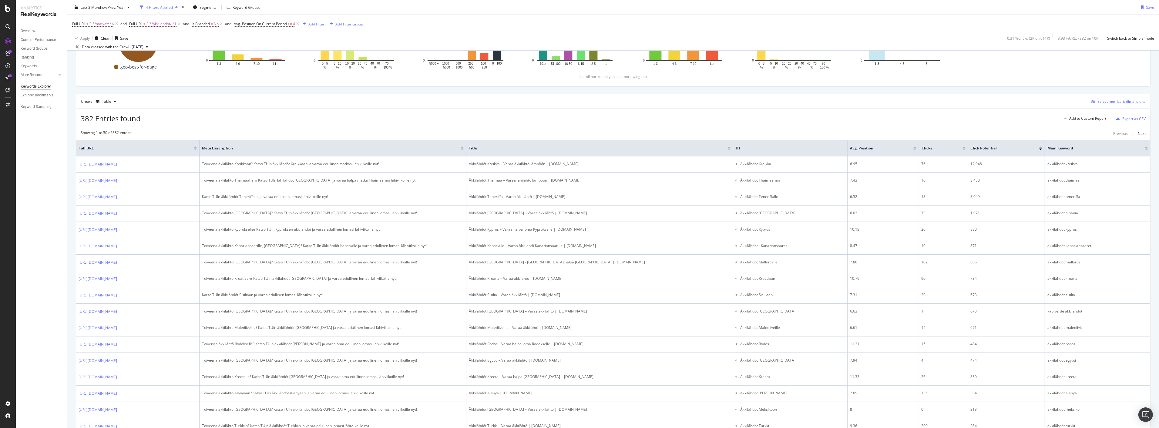
click at [1099, 103] on div "Select metrics & dimensions" at bounding box center [1122, 101] width 48 height 5
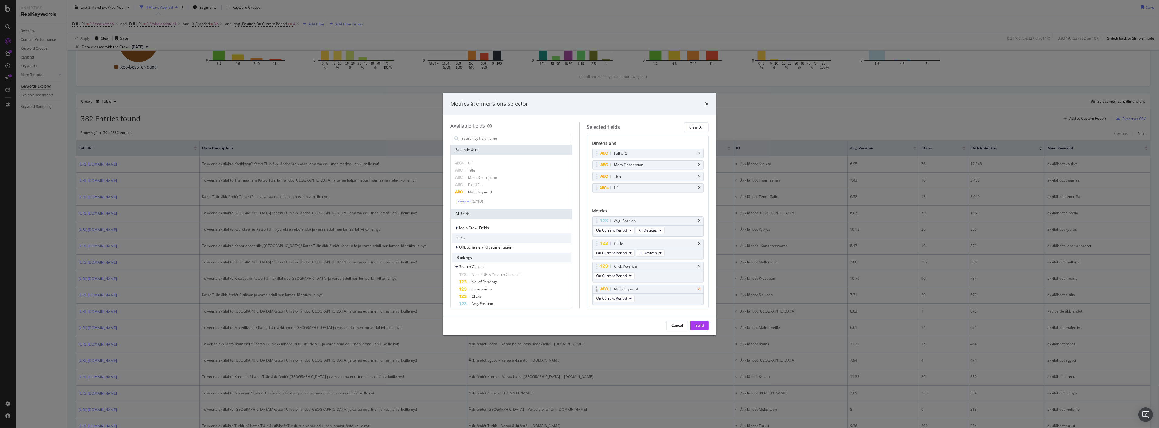
click at [698, 289] on icon "times" at bounding box center [699, 290] width 3 height 4
click at [698, 324] on div "Build" at bounding box center [700, 325] width 8 height 5
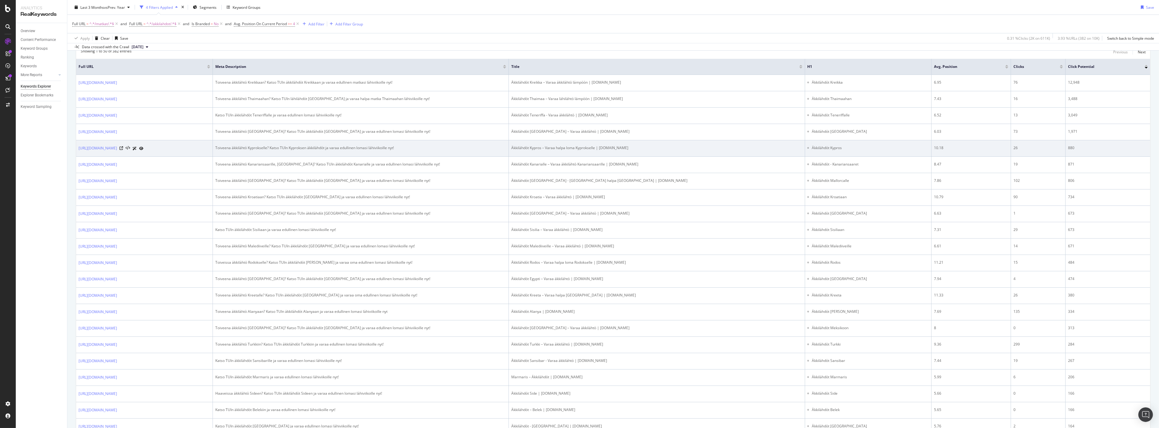
scroll to position [202, 0]
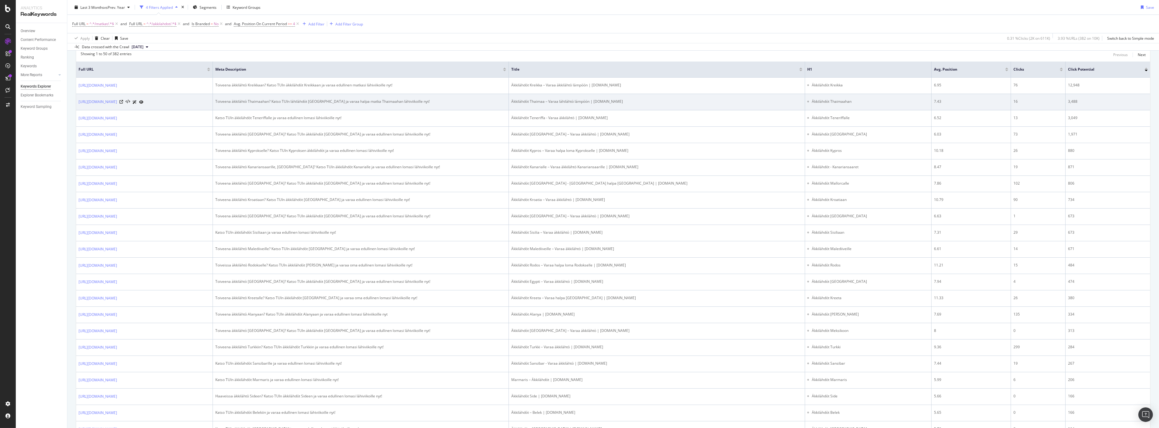
click at [111, 99] on td "[URL][DOMAIN_NAME]" at bounding box center [144, 102] width 137 height 16
click at [110, 102] on link "[URL][DOMAIN_NAME]" at bounding box center [98, 102] width 39 height 6
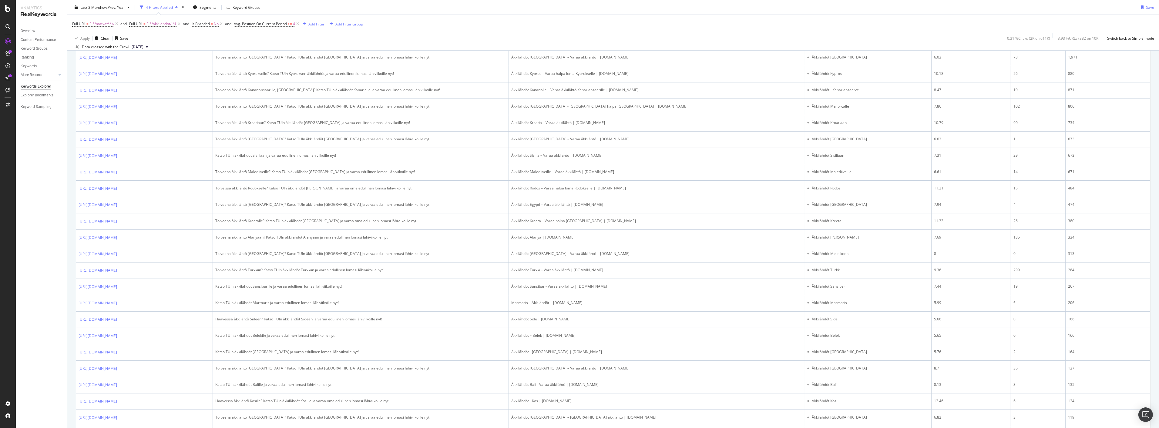
scroll to position [168, 0]
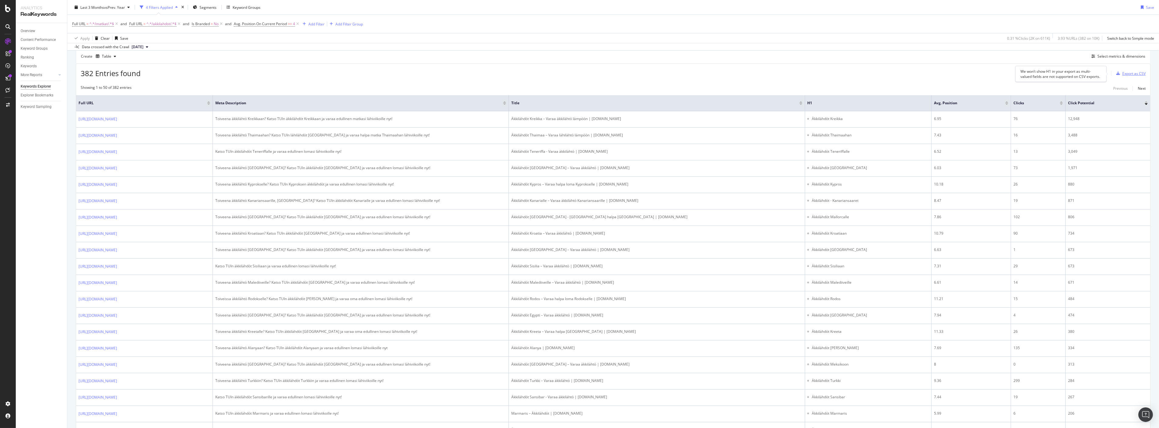
click at [1135, 76] on div "Export as CSV" at bounding box center [1134, 73] width 23 height 5
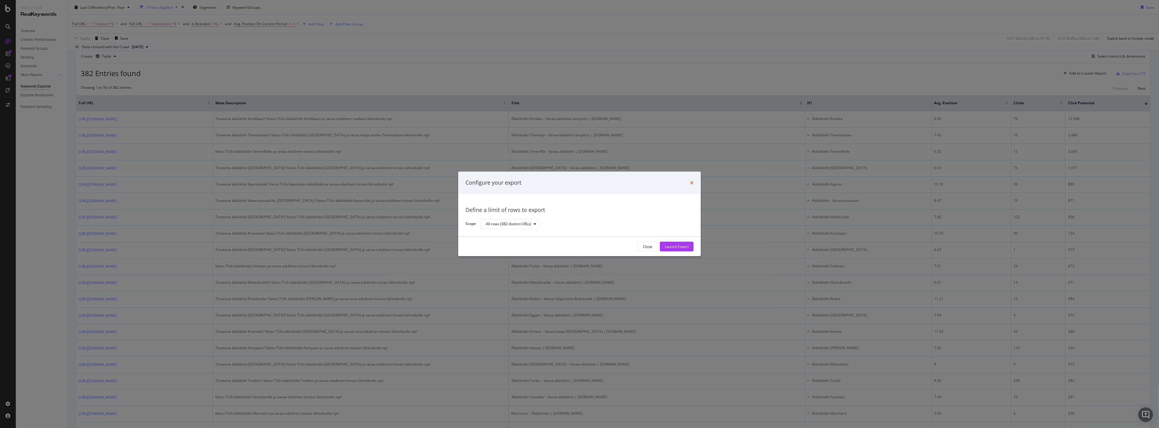
click at [690, 181] on icon "times" at bounding box center [692, 183] width 4 height 5
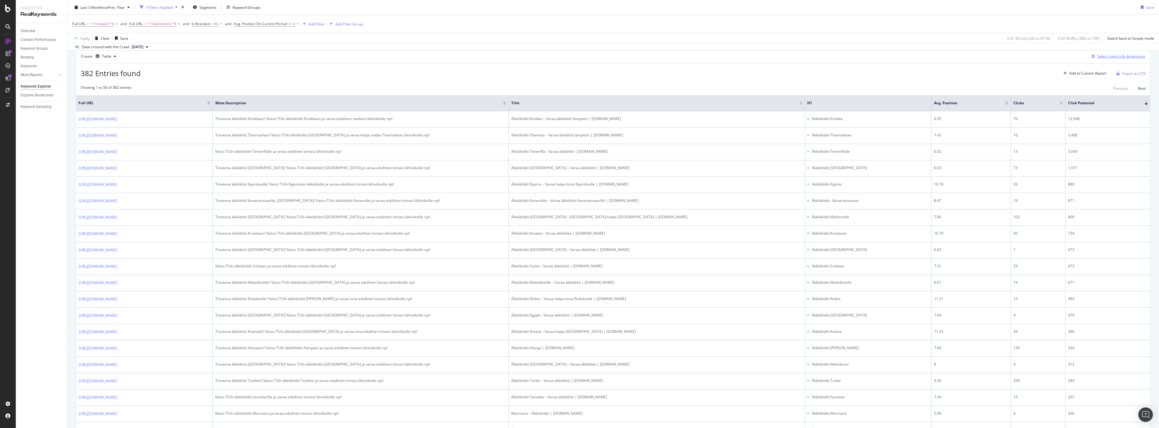
click at [1105, 57] on div "Select metrics & dimensions" at bounding box center [1122, 56] width 48 height 5
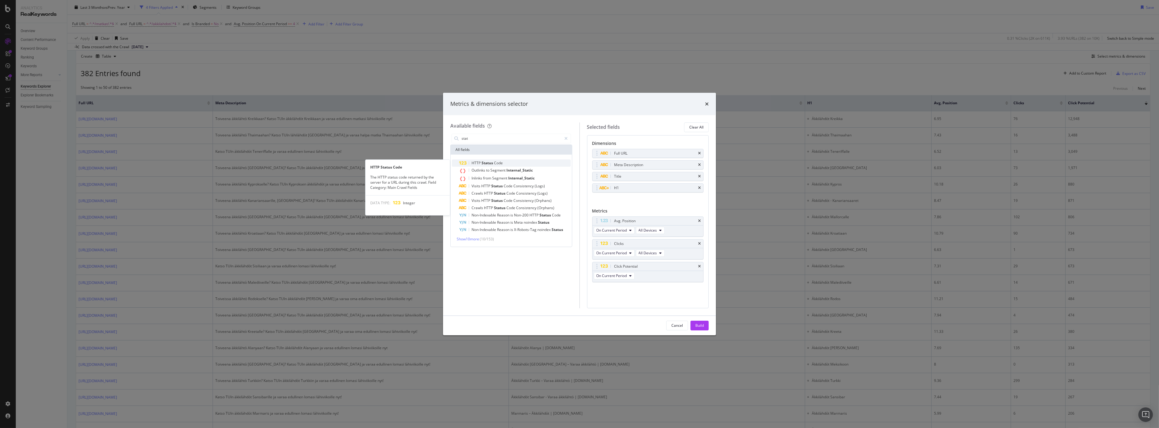
type input "stat"
click at [495, 164] on span "Code" at bounding box center [498, 162] width 9 height 5
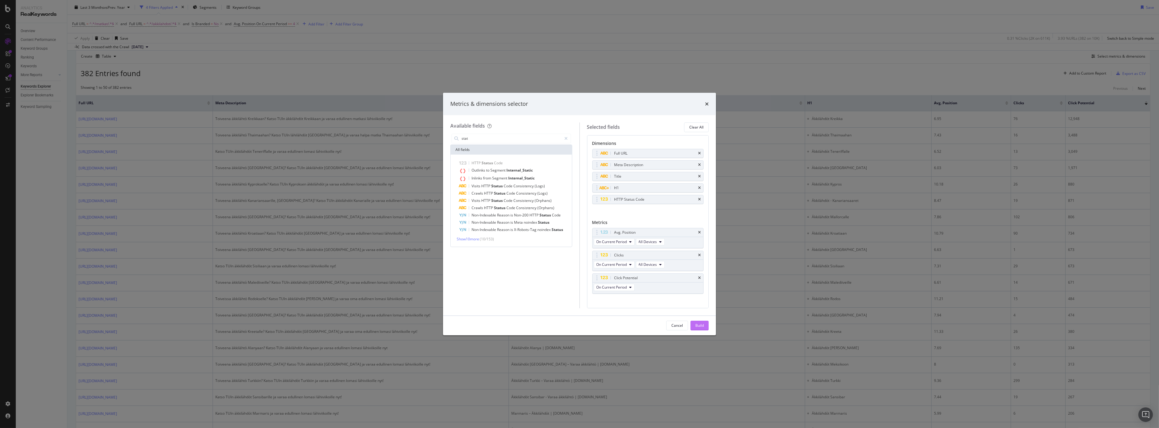
click at [698, 326] on div "Build" at bounding box center [700, 325] width 8 height 5
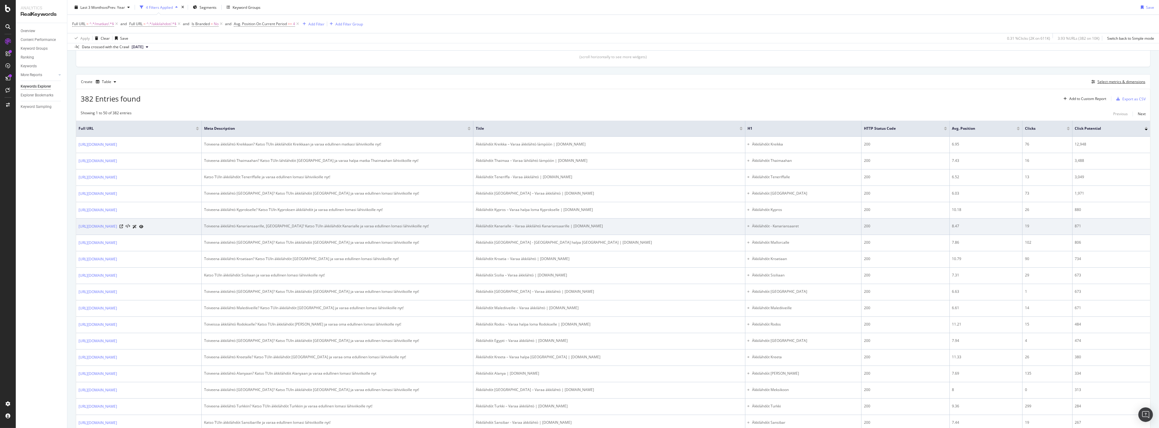
scroll to position [67, 0]
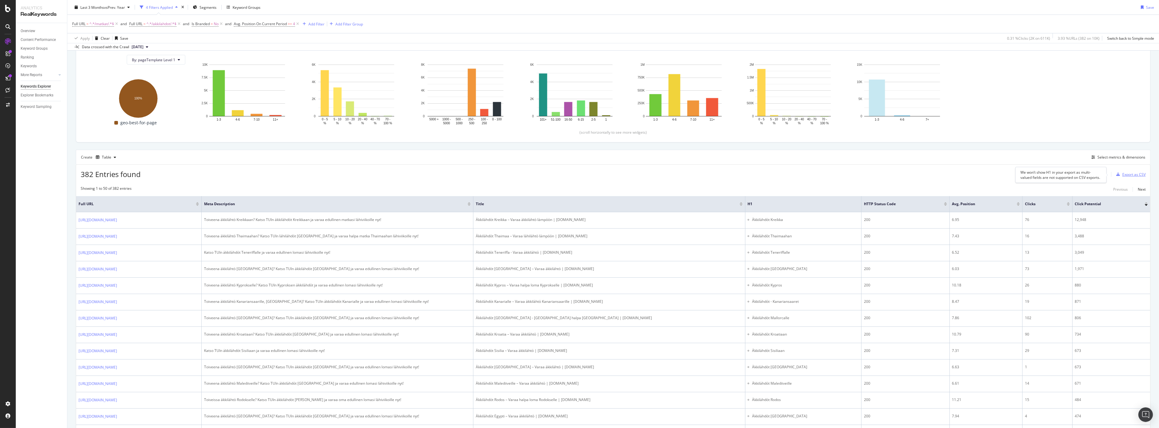
click at [1127, 178] on div "Export as CSV" at bounding box center [1130, 174] width 32 height 9
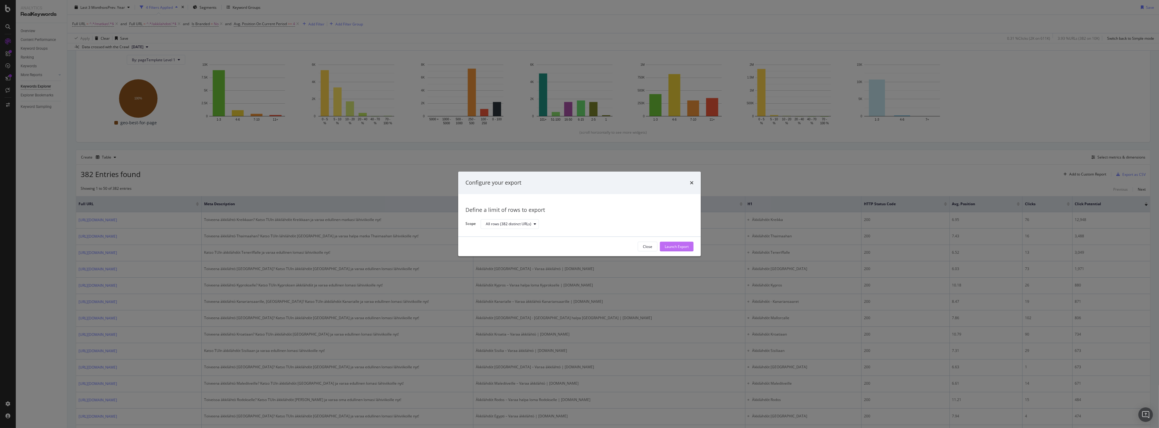
click at [681, 246] on div "Launch Export" at bounding box center [677, 246] width 24 height 5
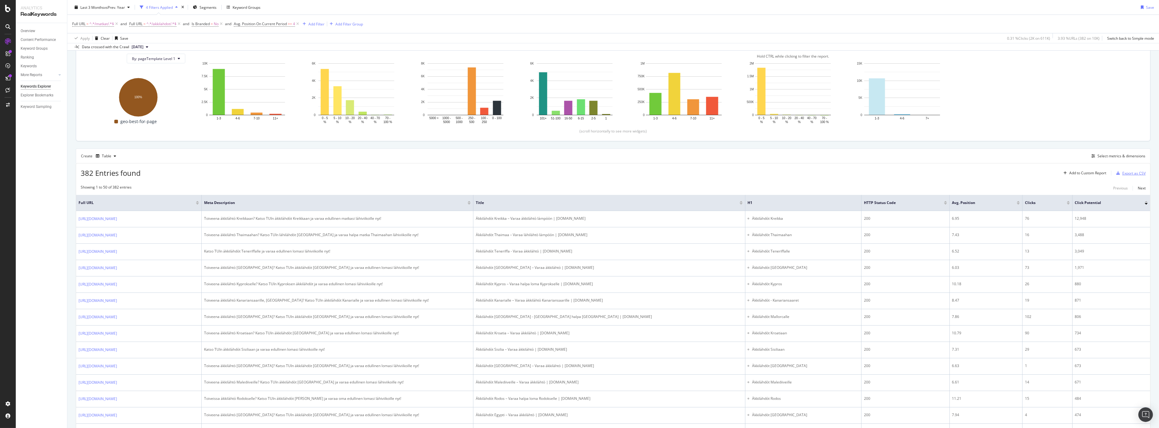
scroll to position [0, 0]
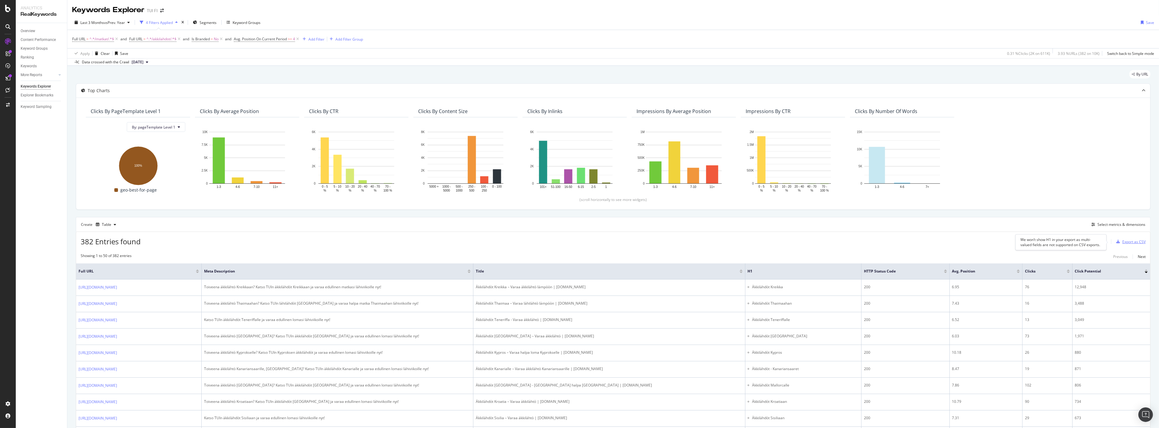
click at [1125, 242] on div "Export as CSV" at bounding box center [1134, 241] width 23 height 5
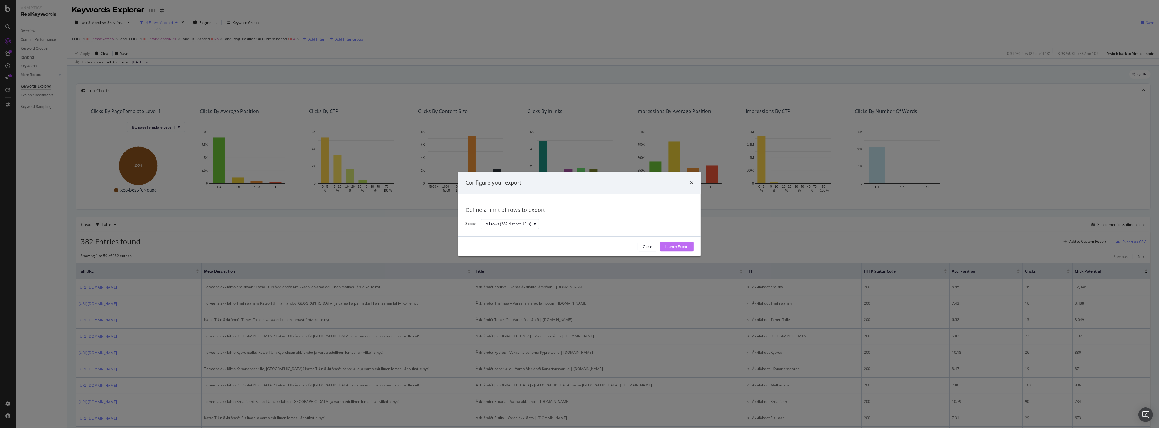
click at [679, 249] on div "Launch Export" at bounding box center [677, 246] width 24 height 5
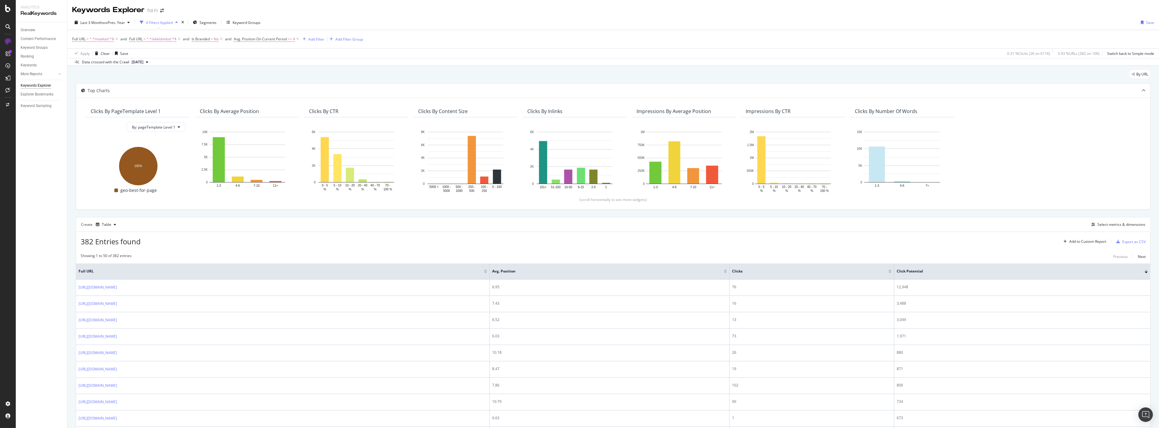
click at [993, 232] on div "382 Entries found Add to Custom Report Export as CSV" at bounding box center [613, 239] width 1075 height 15
